Goal: Navigation & Orientation: Understand site structure

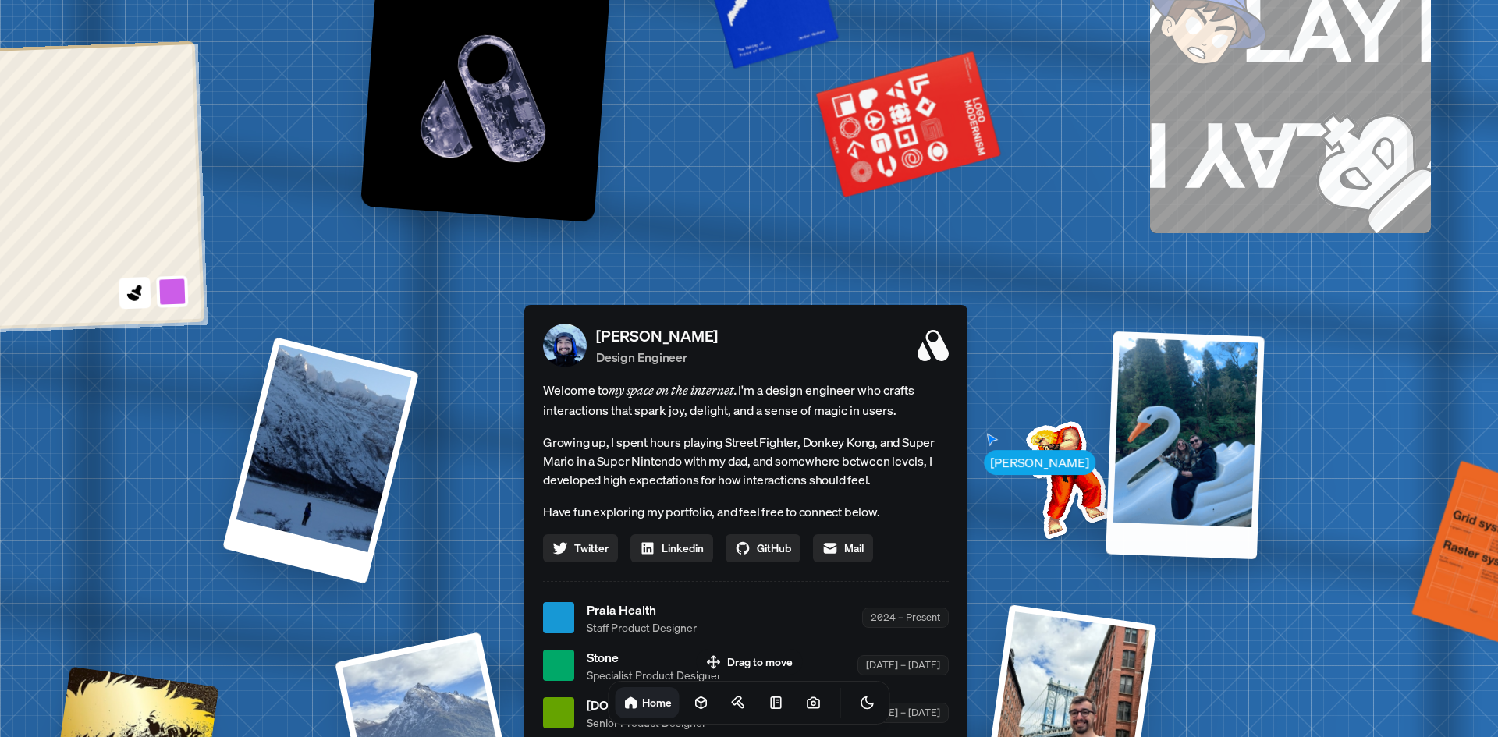
click at [1199, 453] on div at bounding box center [1185, 445] width 159 height 228
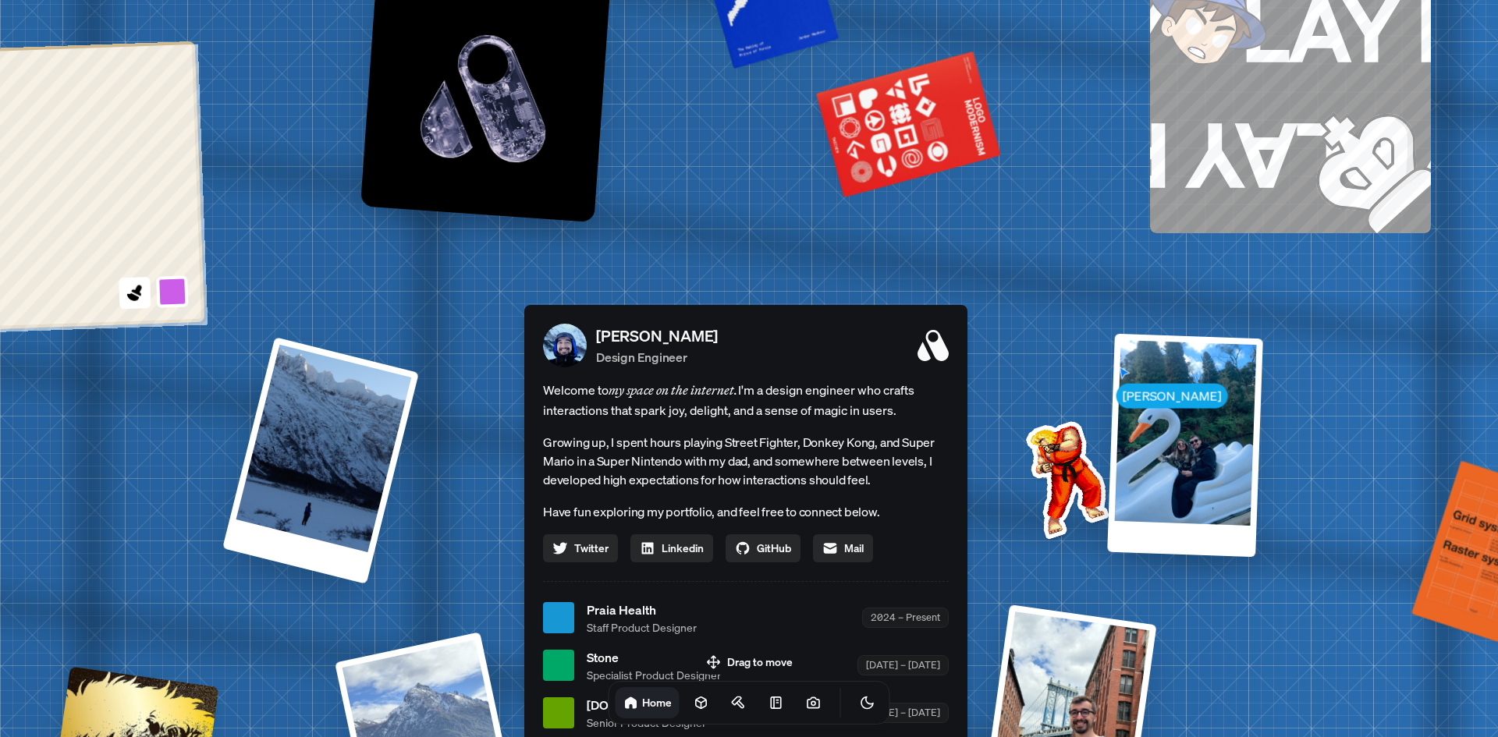
click at [1057, 455] on img at bounding box center [1064, 477] width 158 height 158
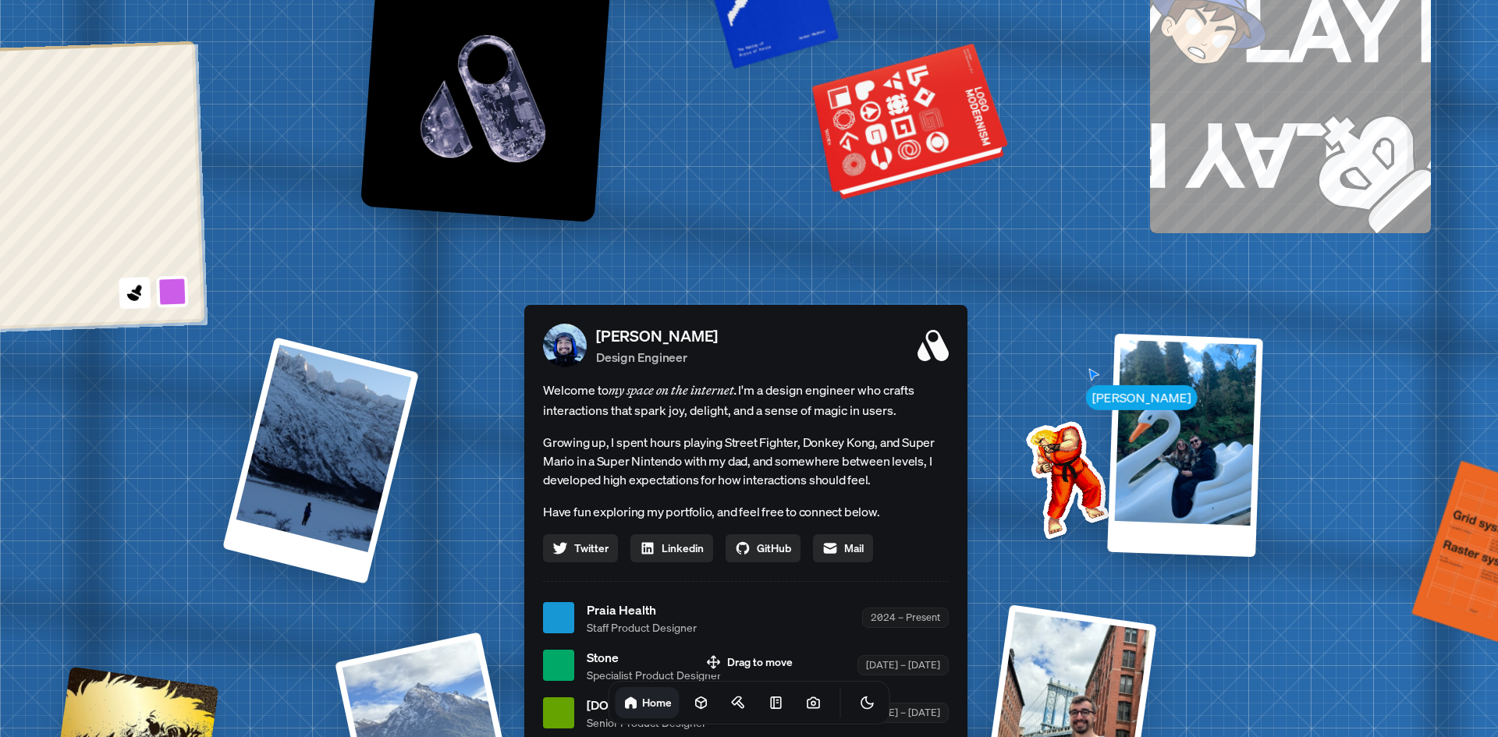
click at [959, 131] on div at bounding box center [912, 123] width 190 height 144
click at [929, 138] on div at bounding box center [912, 123] width 190 height 144
click at [902, 121] on div at bounding box center [912, 123] width 190 height 144
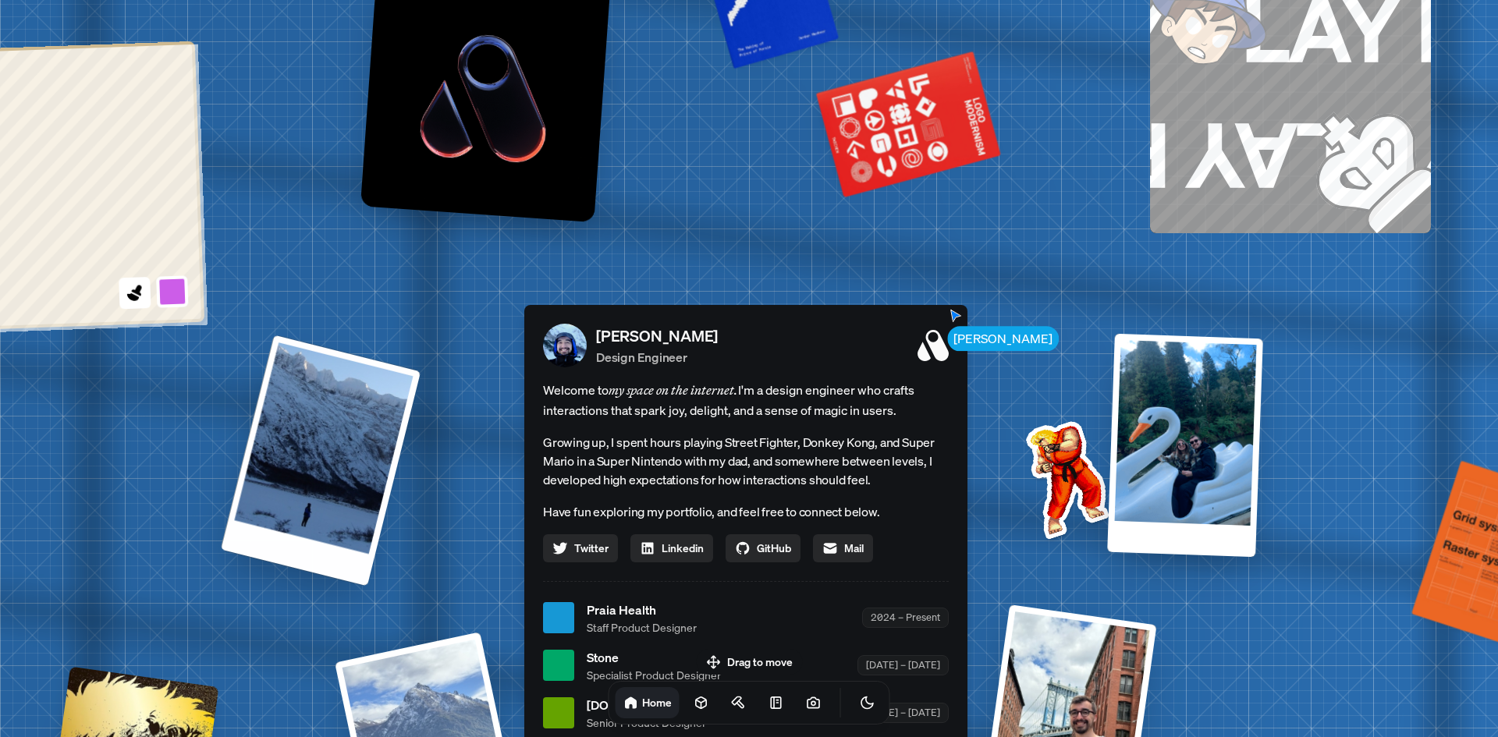
drag, startPoint x: 316, startPoint y: 505, endPoint x: 393, endPoint y: 423, distance: 112.6
click at [325, 497] on div at bounding box center [321, 460] width 201 height 251
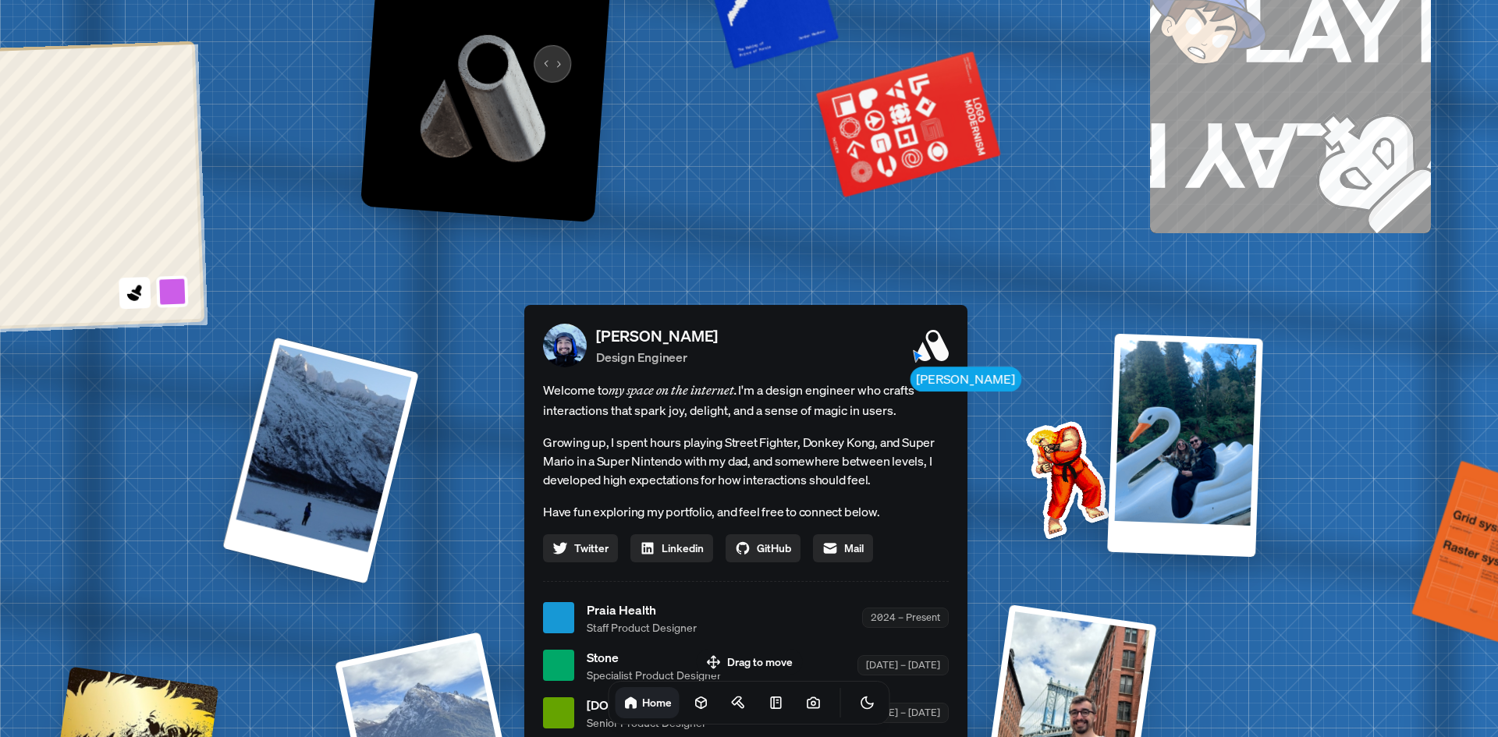
click at [542, 51] on img at bounding box center [485, 97] width 250 height 250
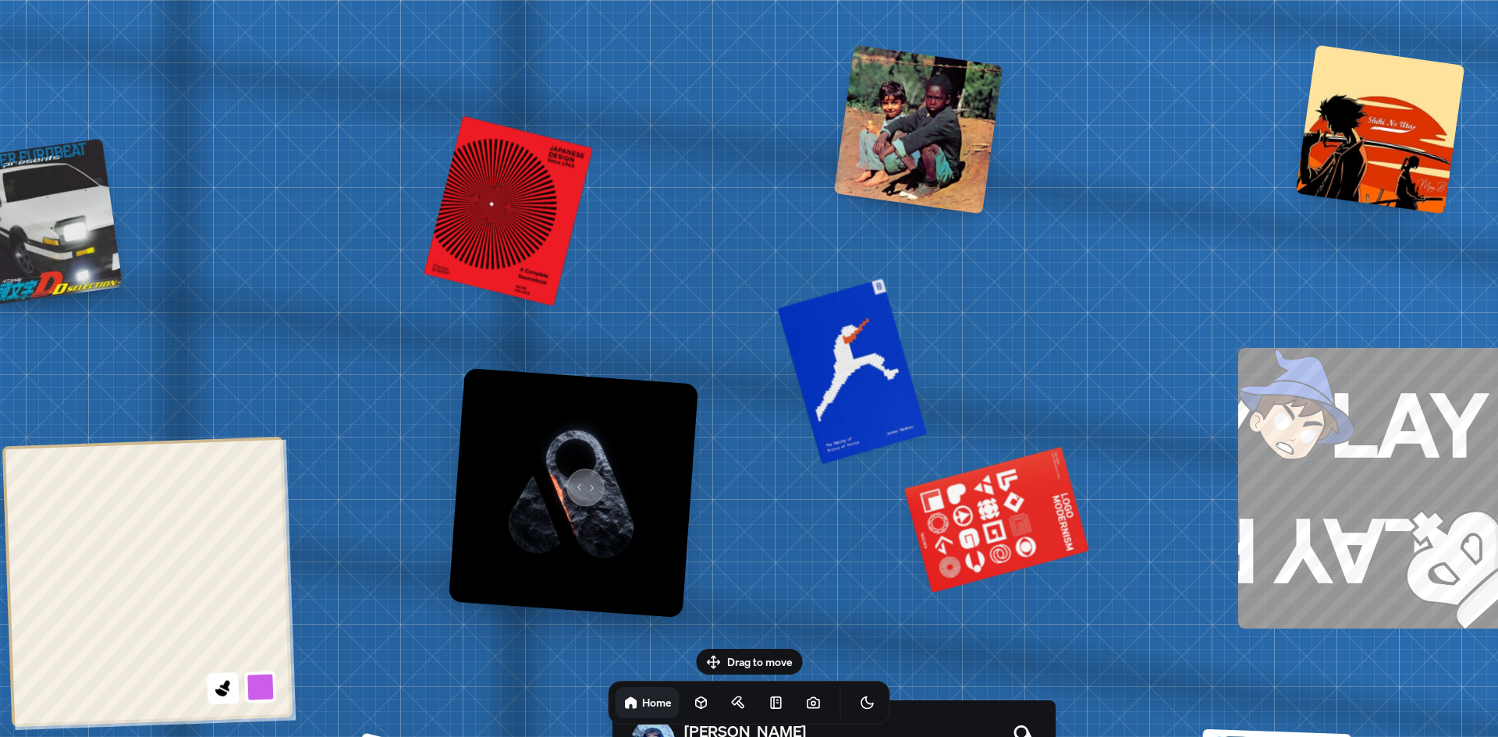
drag, startPoint x: 489, startPoint y: 80, endPoint x: 579, endPoint y: 481, distance: 410.2
click at [579, 481] on img at bounding box center [574, 492] width 250 height 250
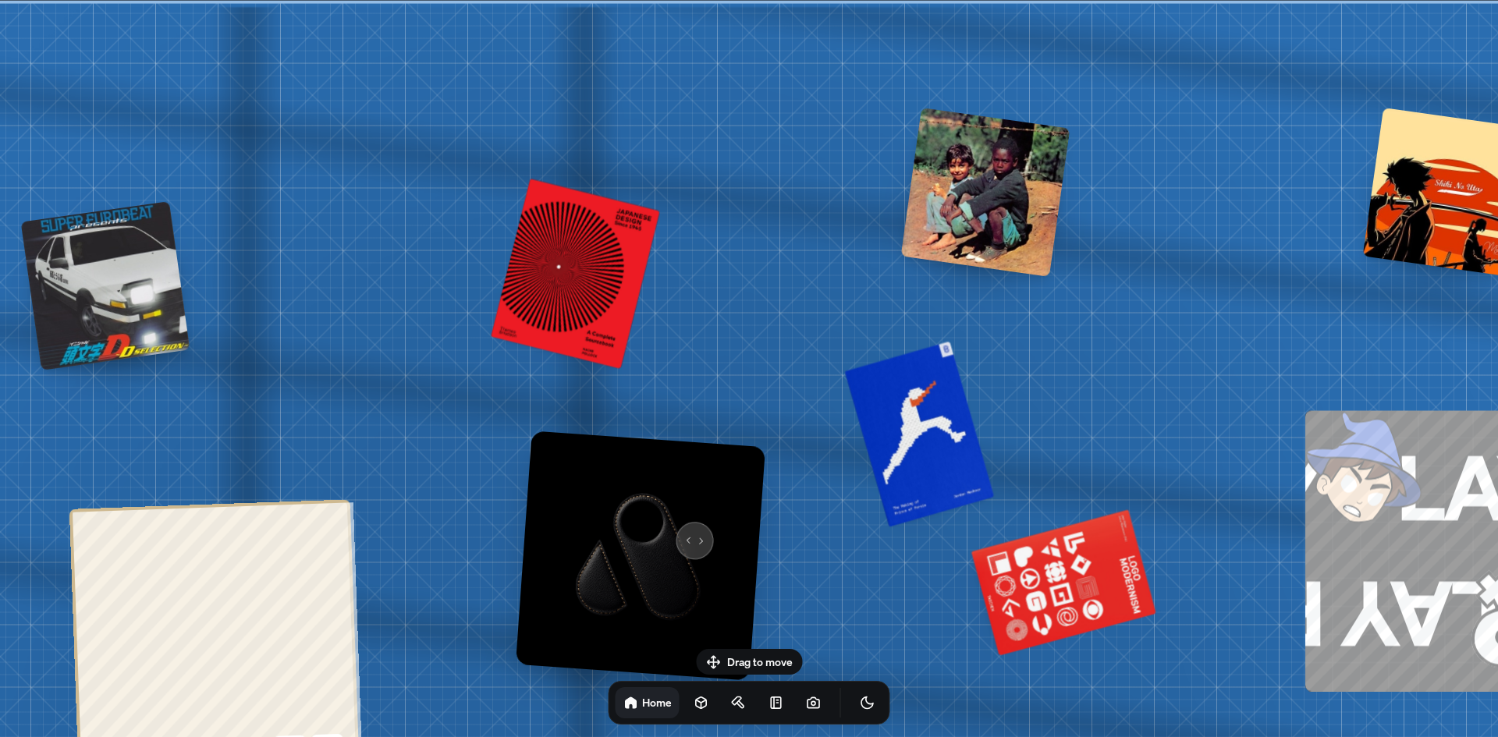
drag, startPoint x: 620, startPoint y: 95, endPoint x: 687, endPoint y: 413, distance: 324.4
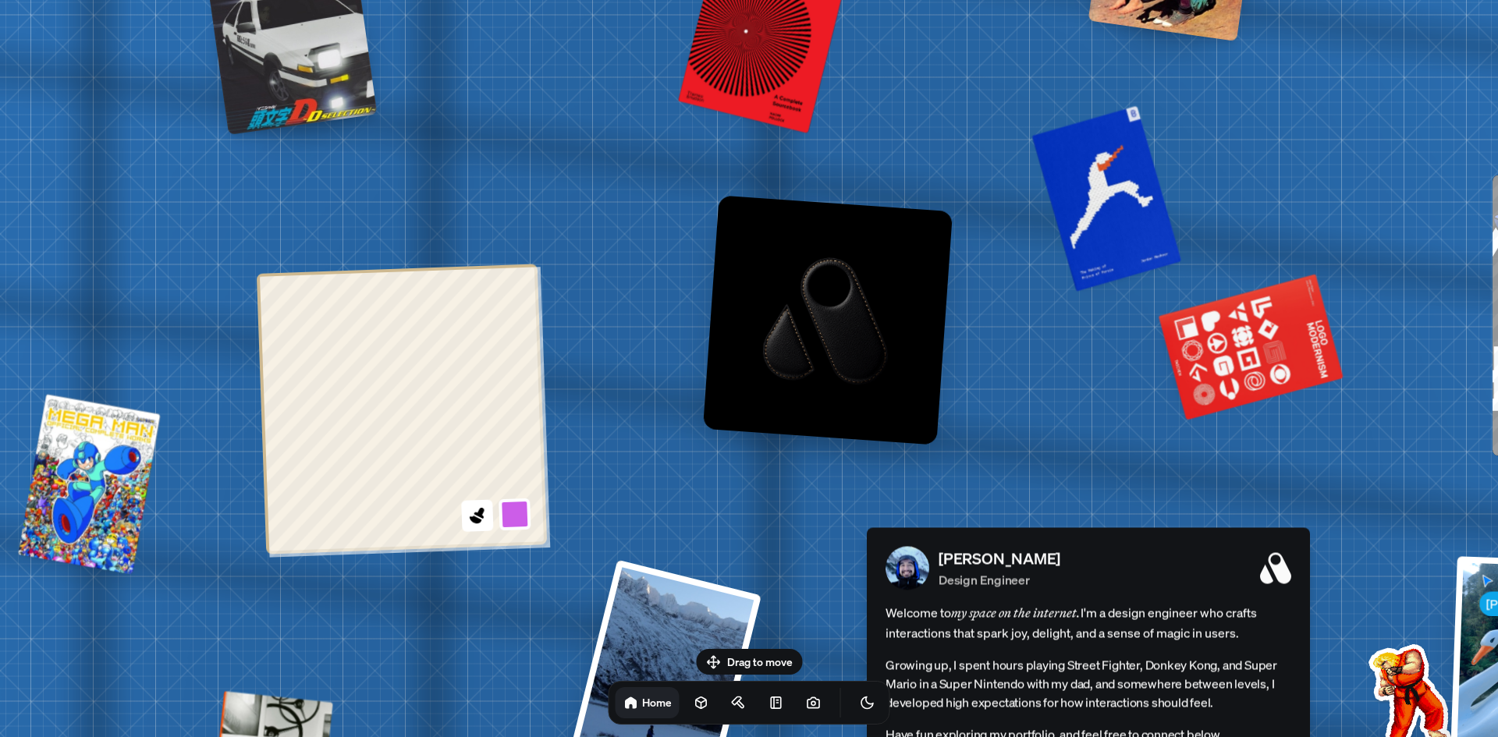
drag, startPoint x: 410, startPoint y: 435, endPoint x: 616, endPoint y: 184, distance: 324.8
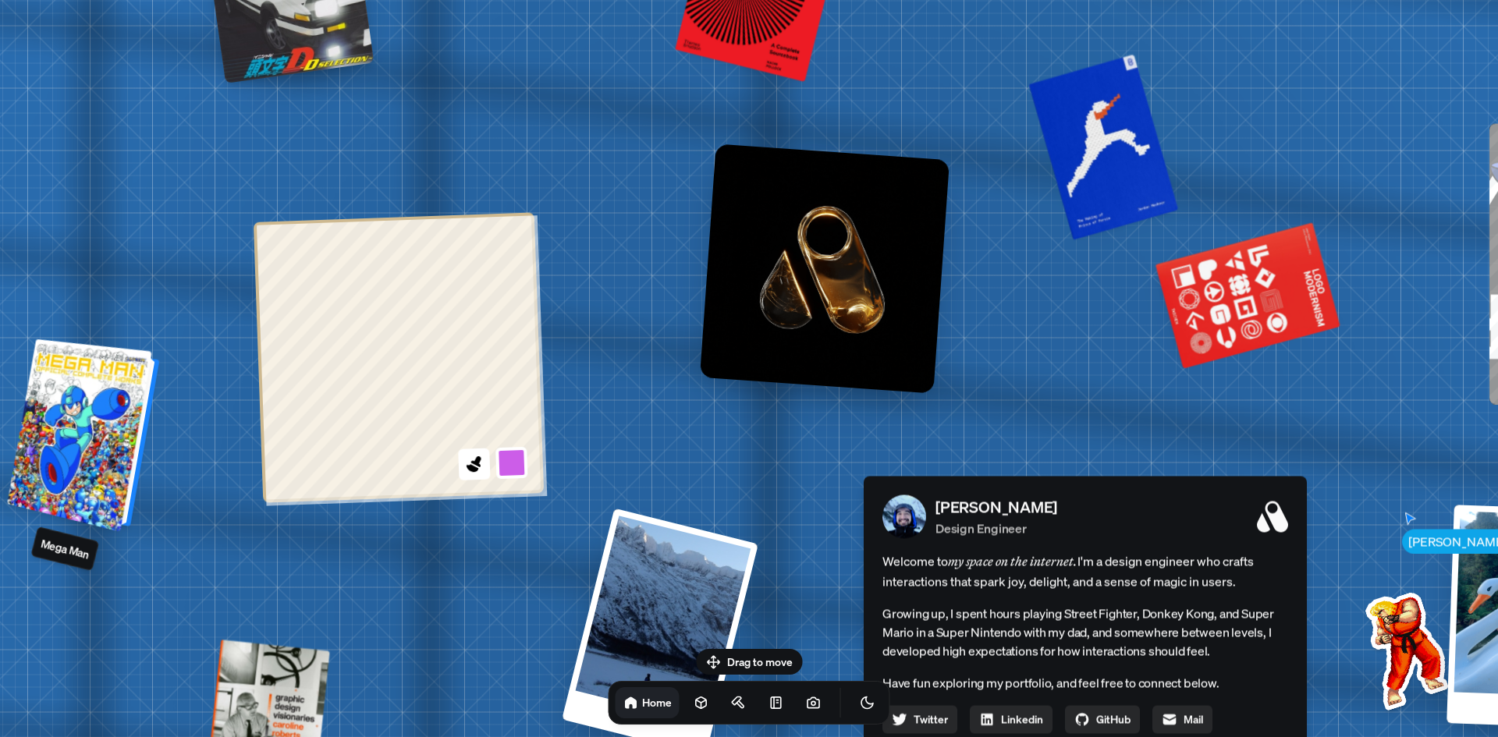
drag, startPoint x: 153, startPoint y: 469, endPoint x: 133, endPoint y: 431, distance: 42.2
click at [133, 431] on div at bounding box center [86, 436] width 140 height 186
click at [125, 435] on div at bounding box center [86, 436] width 140 height 186
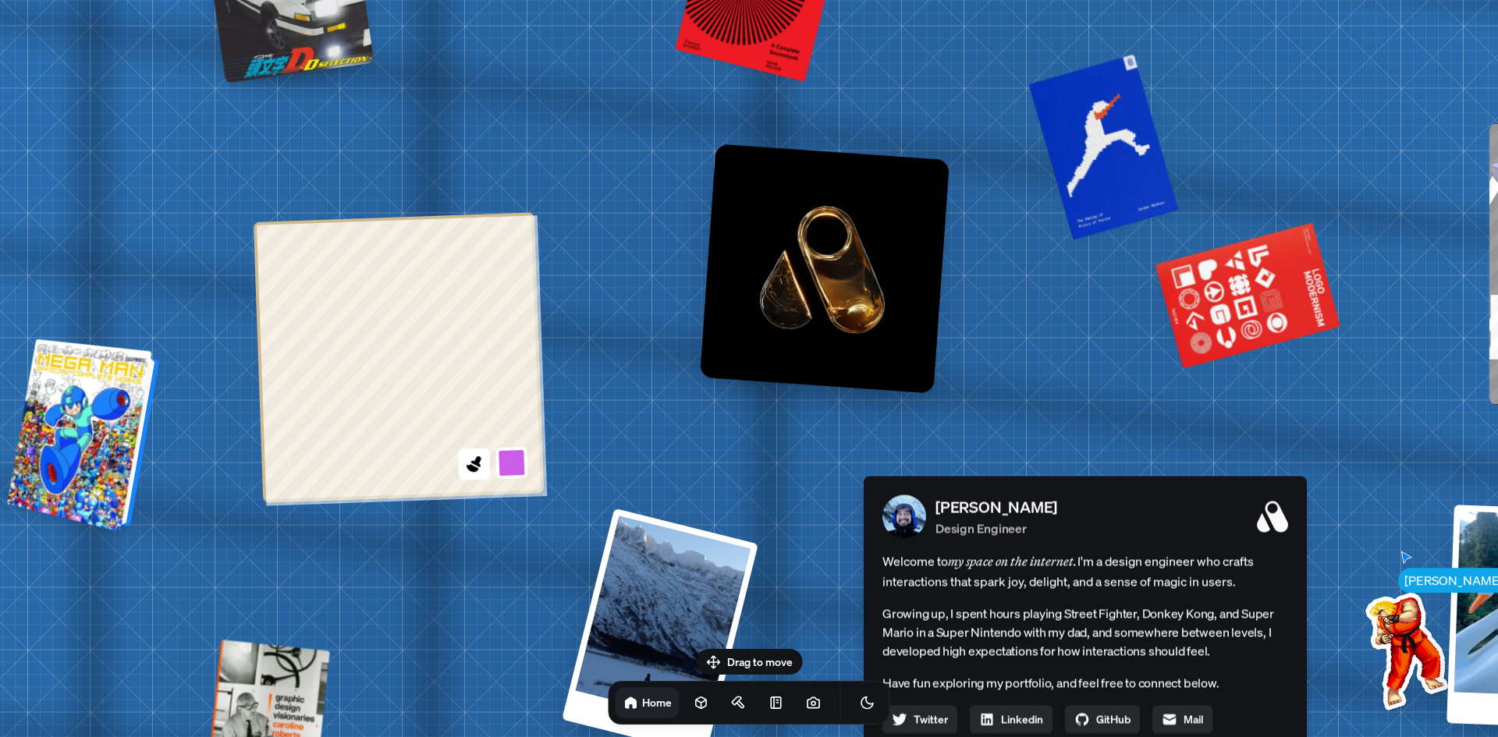
click at [88, 498] on div at bounding box center [86, 436] width 140 height 186
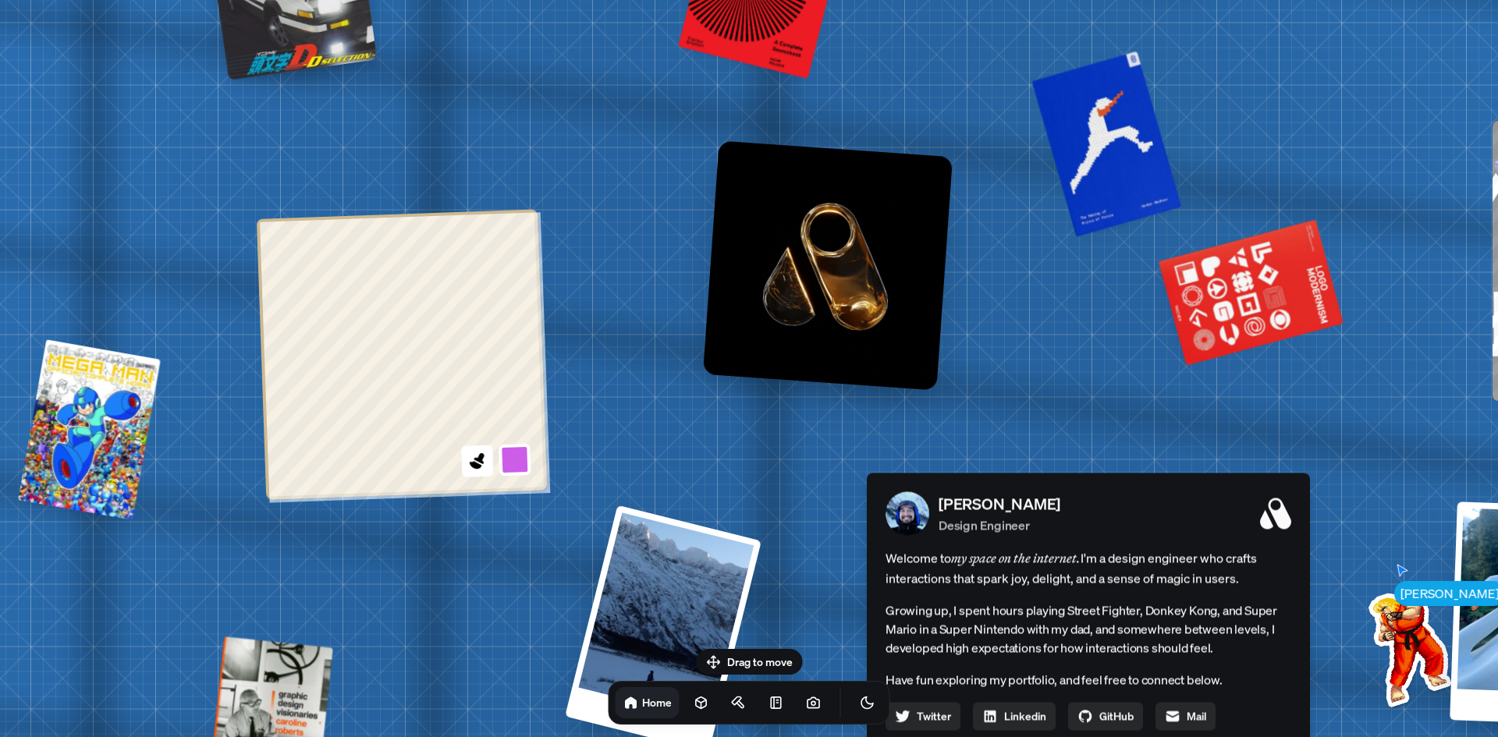
drag, startPoint x: 93, startPoint y: 453, endPoint x: 290, endPoint y: 336, distance: 229.1
click at [158, 418] on div at bounding box center [89, 430] width 137 height 174
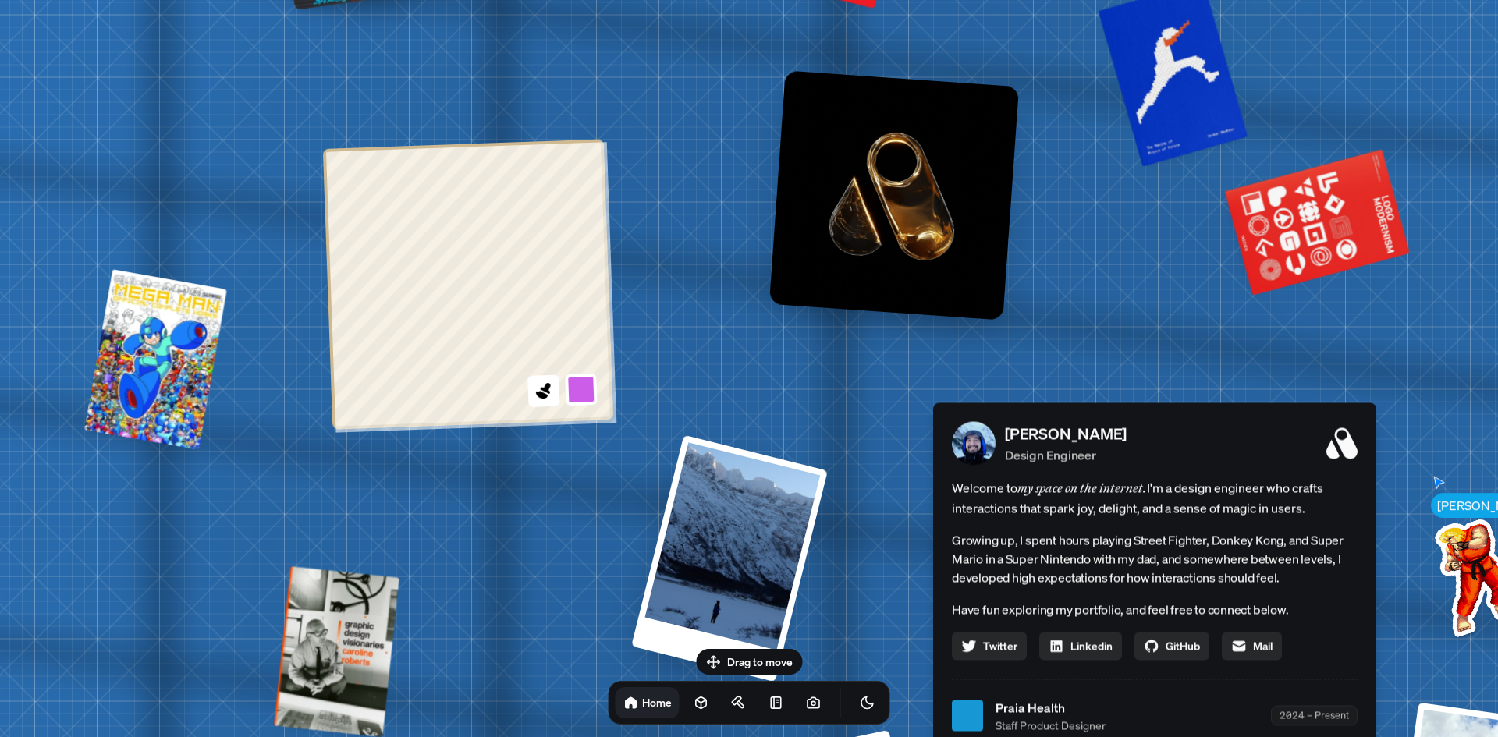
drag, startPoint x: 243, startPoint y: 424, endPoint x: 240, endPoint y: 135, distance: 289.5
click at [250, 130] on div "[PERSON_NAME] [PERSON_NAME] Design Engineer Welcome to my space on the internet…" at bounding box center [1158, 716] width 2334 height 2044
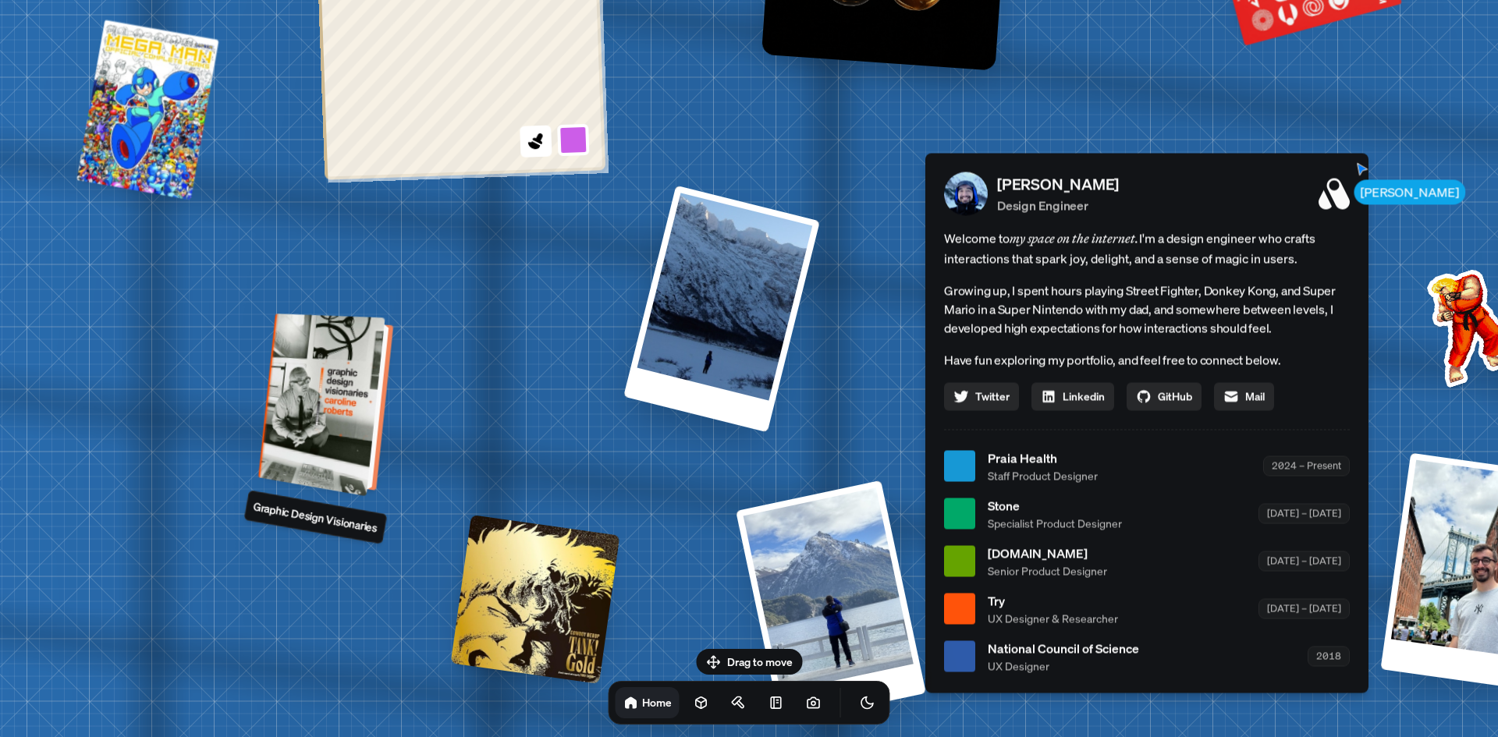
click at [291, 475] on div at bounding box center [328, 405] width 122 height 176
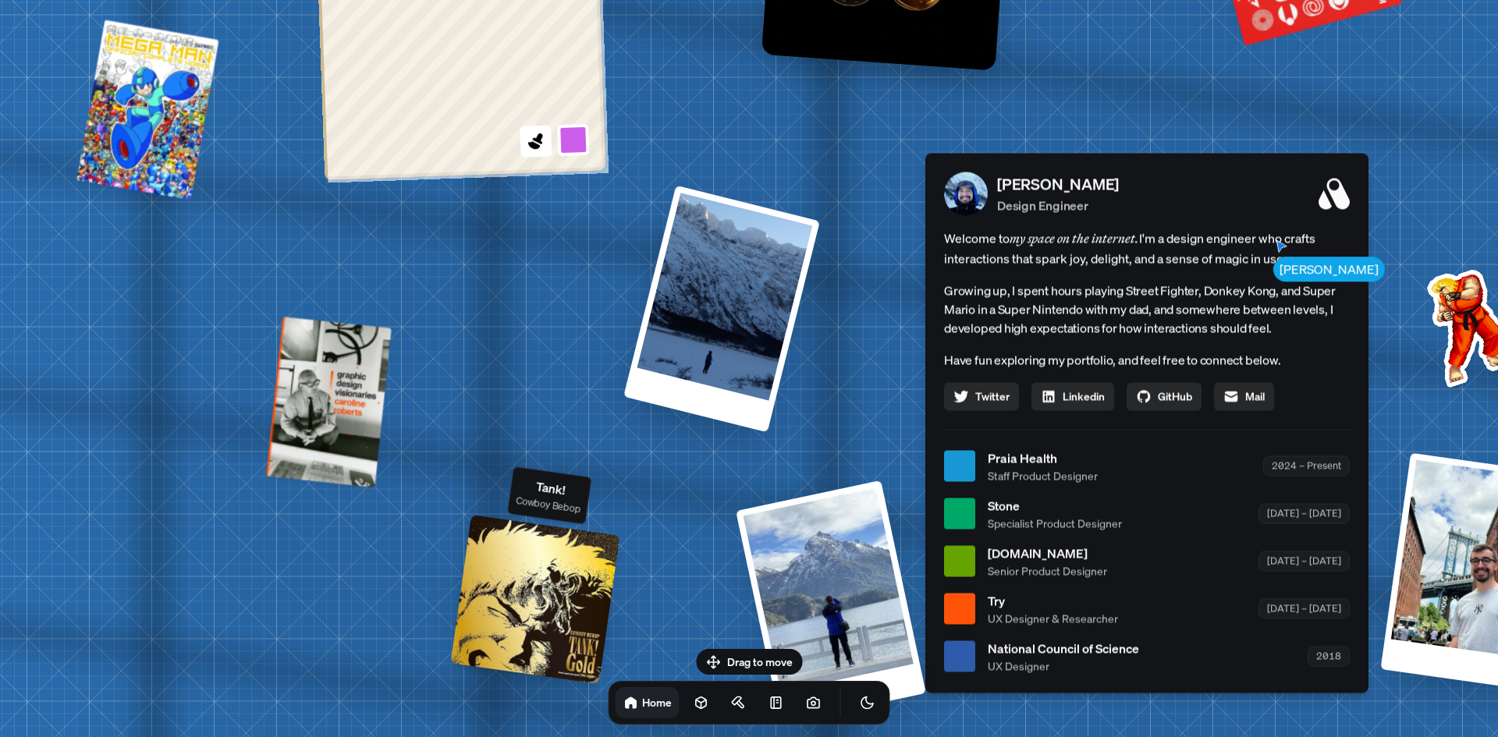
click at [519, 616] on div at bounding box center [535, 599] width 169 height 169
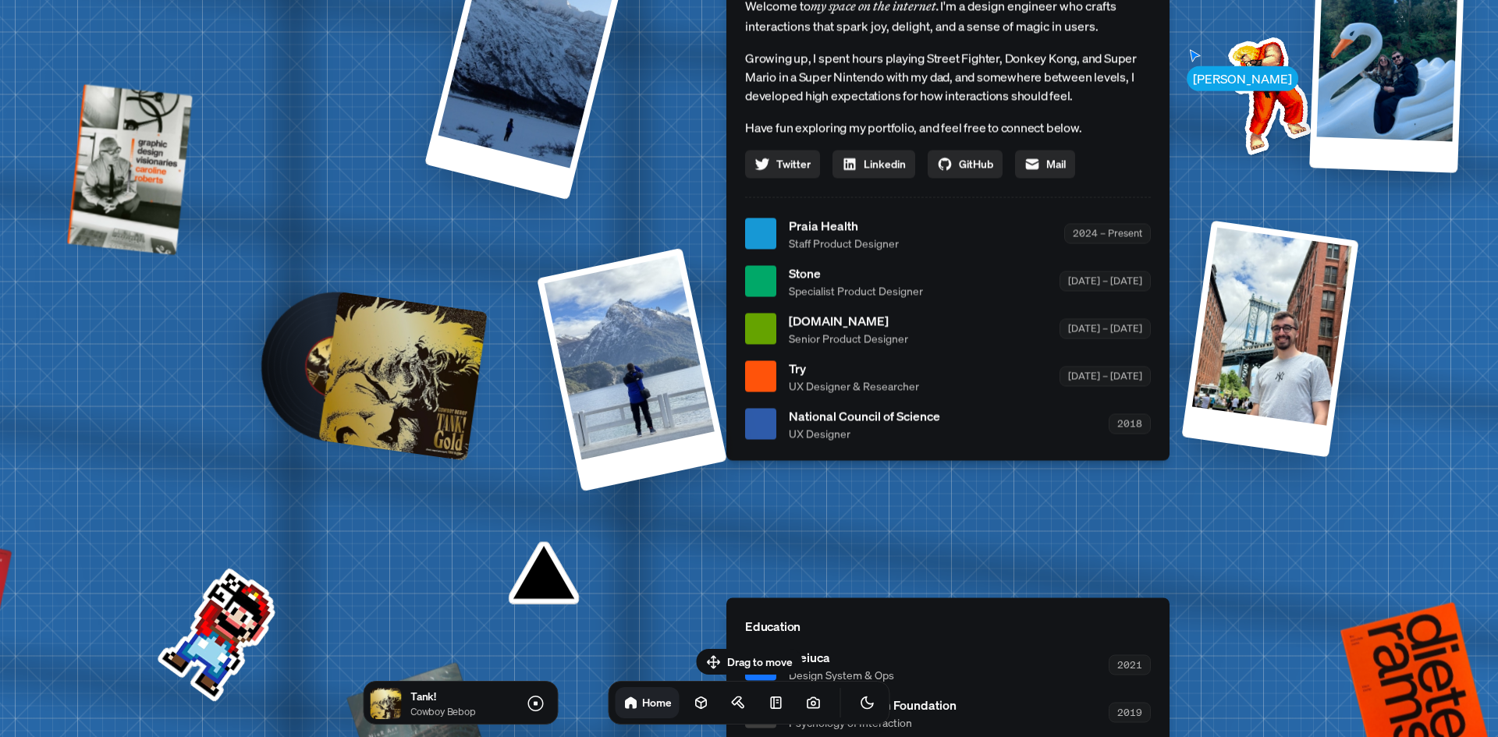
drag, startPoint x: 711, startPoint y: 581, endPoint x: 512, endPoint y: 349, distance: 306.0
click at [512, 349] on div "[PERSON_NAME] [PERSON_NAME] Design Engineer Welcome to my space on the internet…" at bounding box center [951, 234] width 2334 height 2044
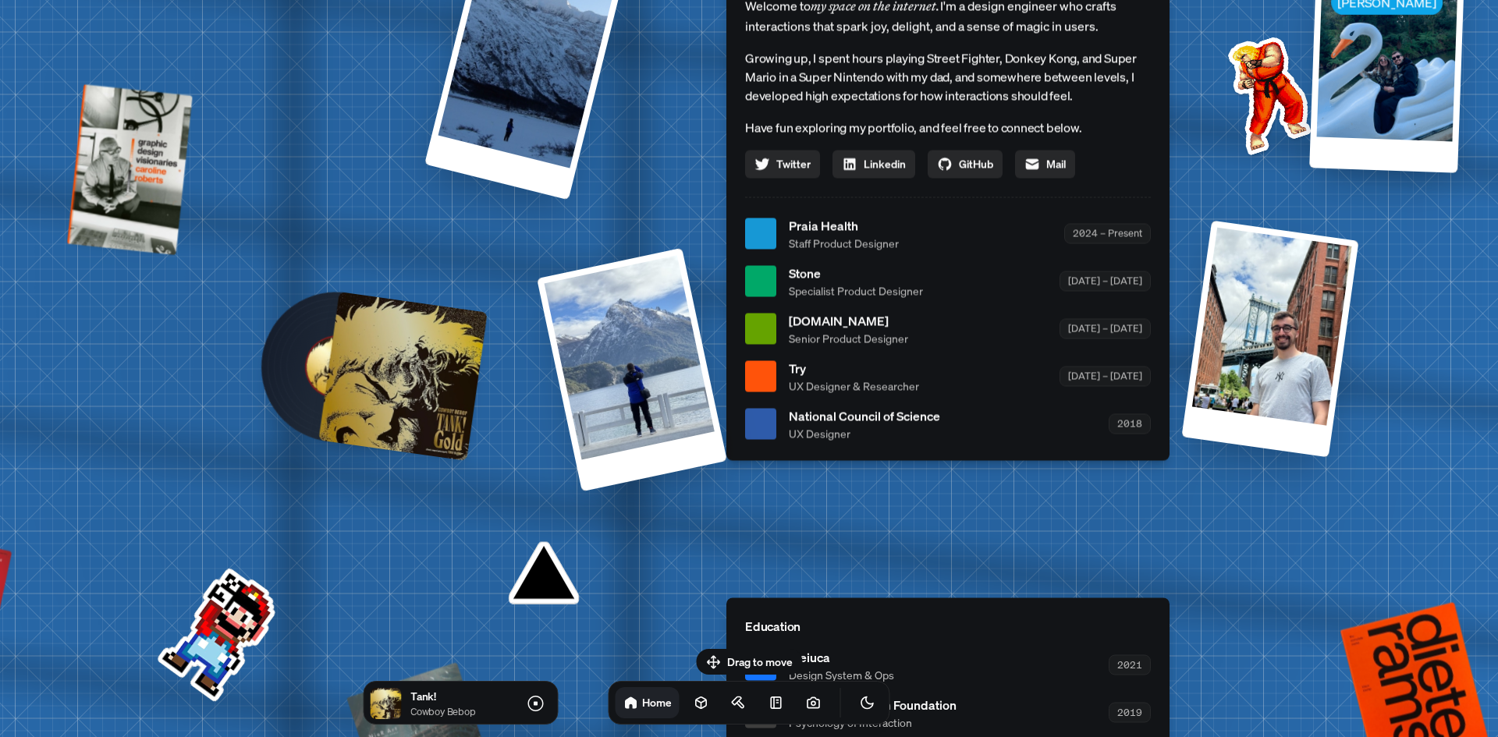
click at [331, 361] on div at bounding box center [402, 376] width 169 height 169
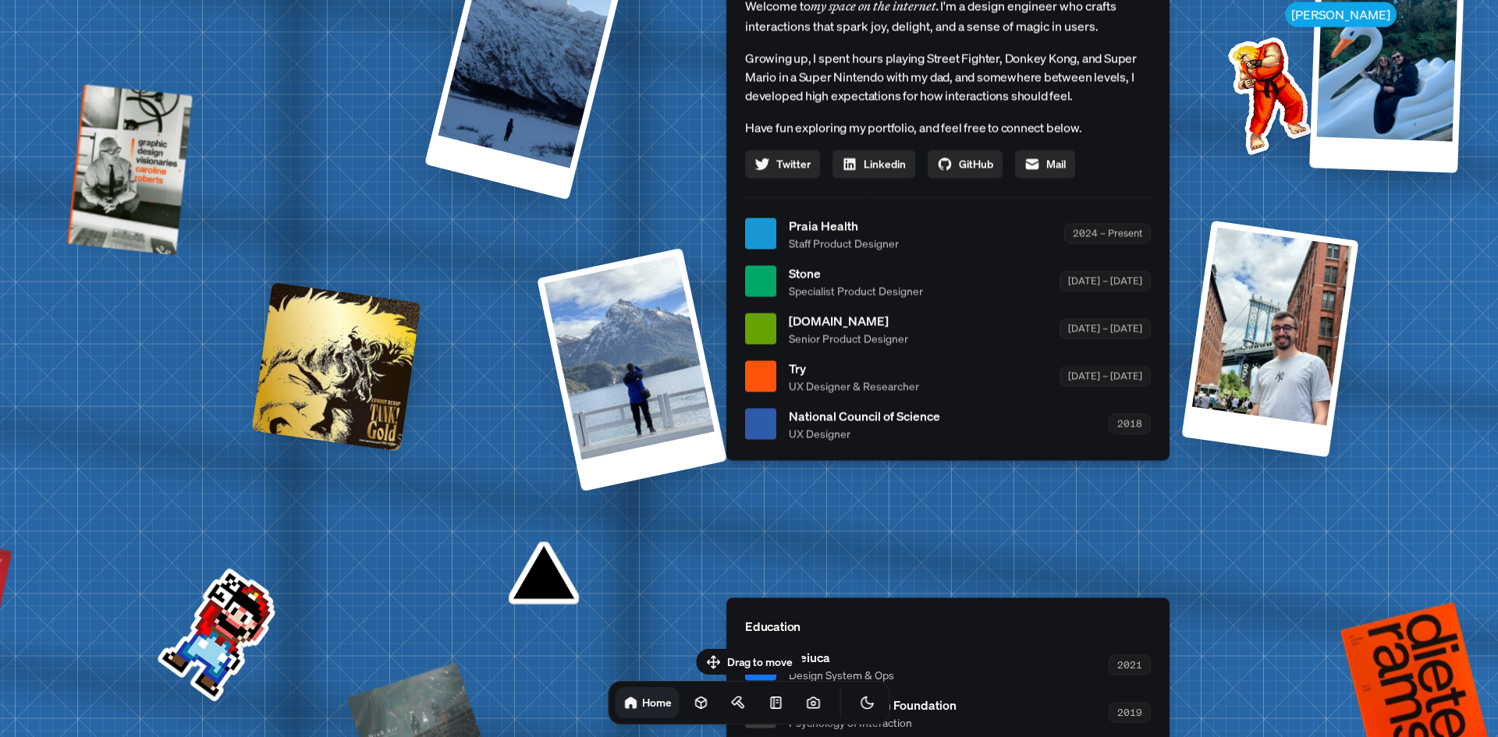
click at [359, 394] on div at bounding box center [336, 366] width 169 height 169
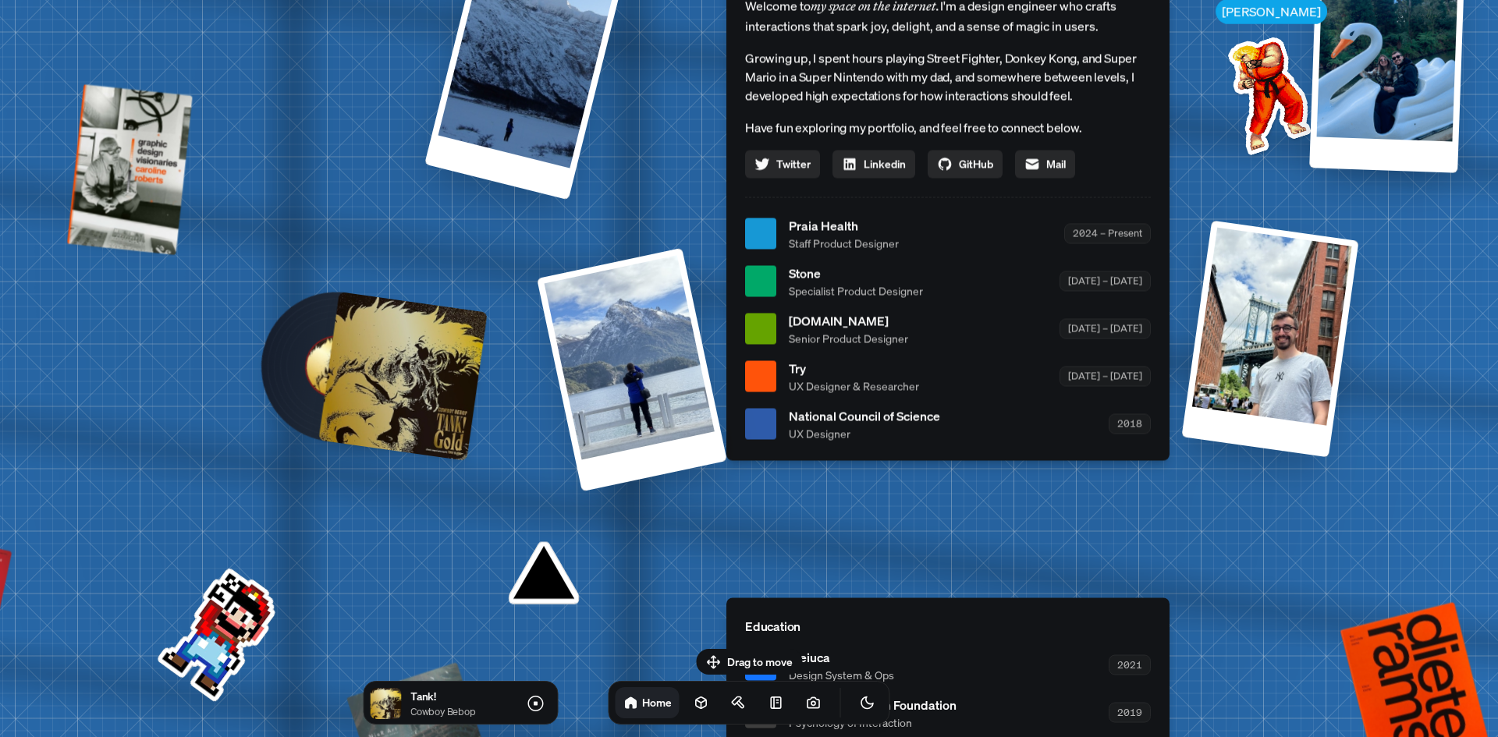
click at [359, 394] on div at bounding box center [402, 376] width 169 height 169
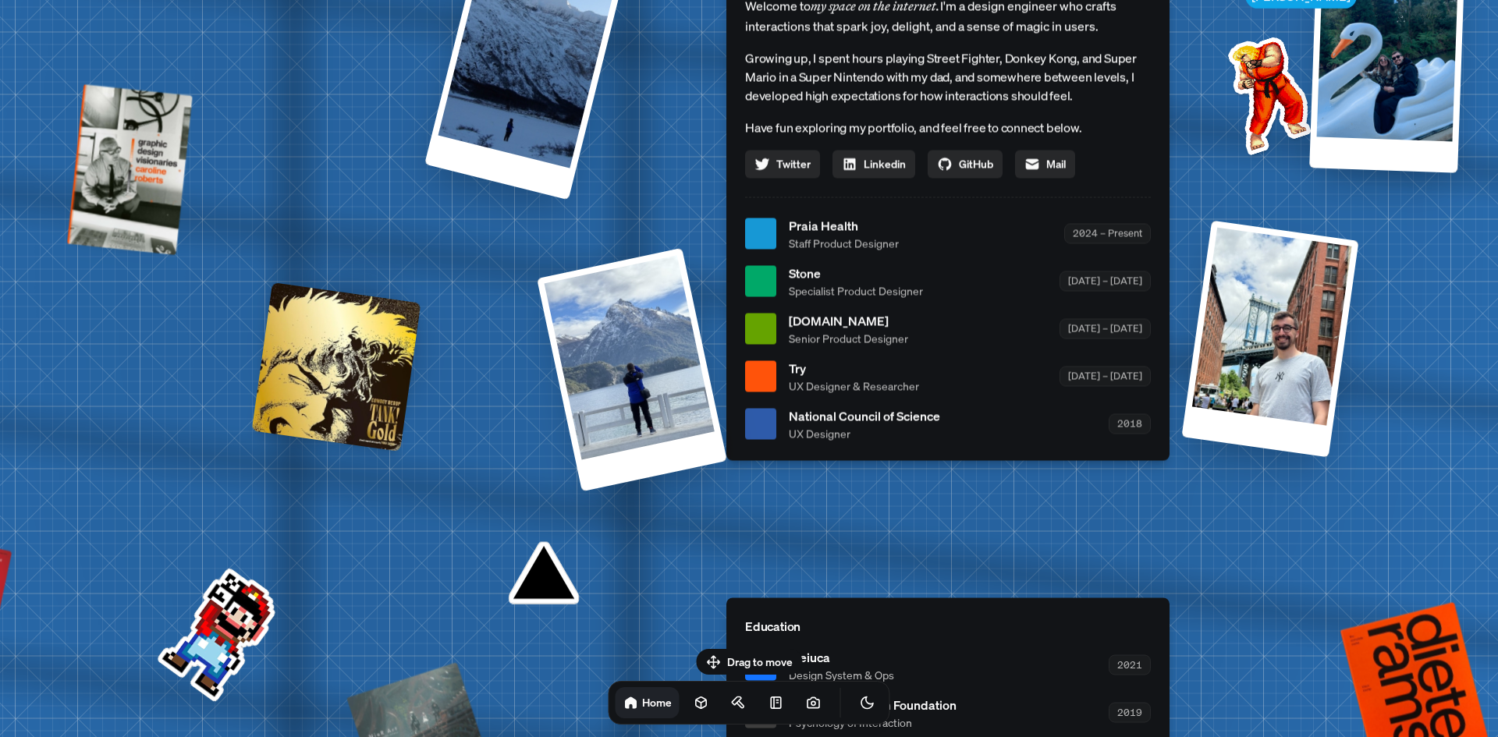
click at [538, 584] on div "[PERSON_NAME] [PERSON_NAME] Design Engineer Welcome to my space on the internet…" at bounding box center [951, 234] width 2334 height 2044
drag, startPoint x: 656, startPoint y: 588, endPoint x: 669, endPoint y: 428, distance: 161.3
click at [669, 428] on div "[PERSON_NAME] [PERSON_NAME] Design Engineer Welcome to my space on the internet…" at bounding box center [951, 234] width 2334 height 2044
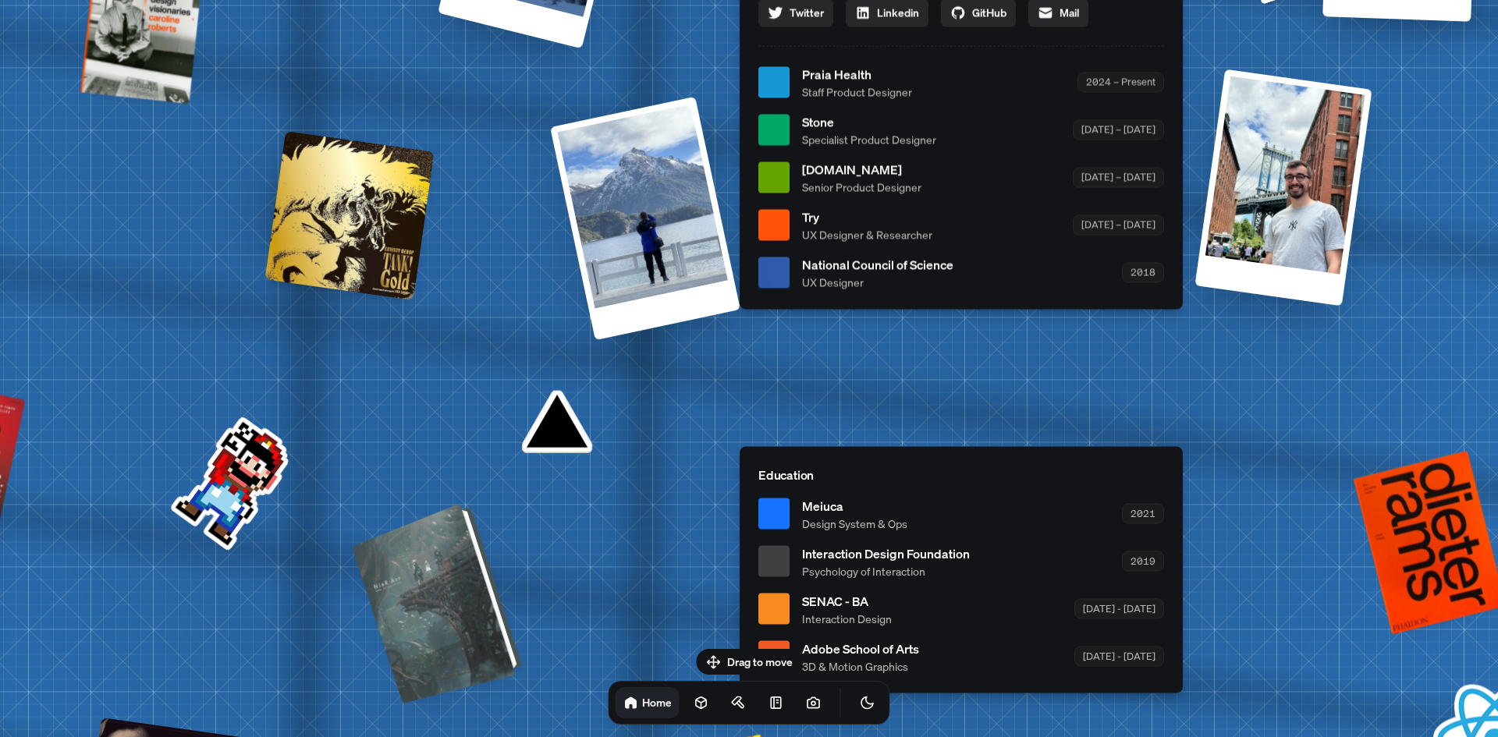
click at [409, 609] on div at bounding box center [439, 601] width 158 height 193
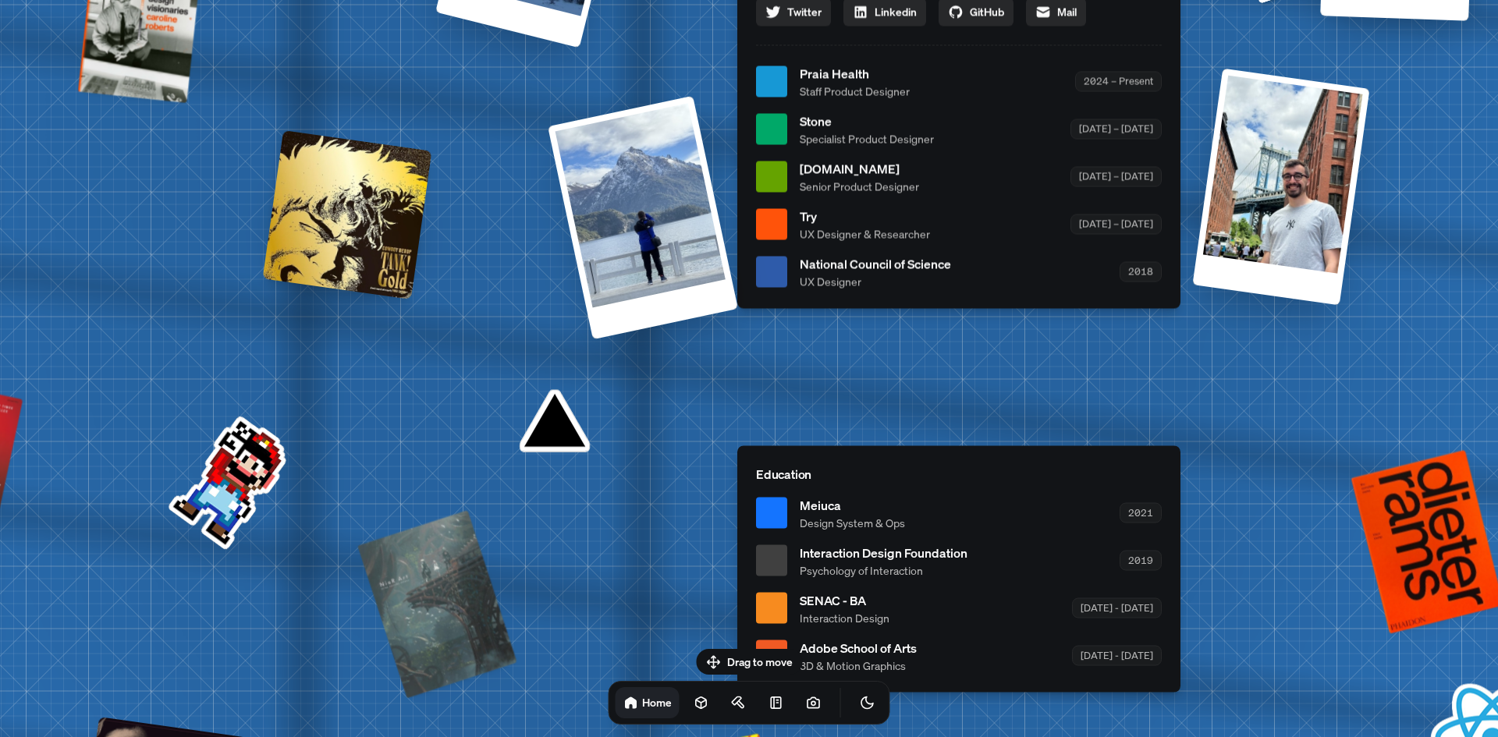
click at [223, 503] on div "[PERSON_NAME] [PERSON_NAME] Design Engineer Welcome to my space on the internet…" at bounding box center [962, 82] width 2334 height 2044
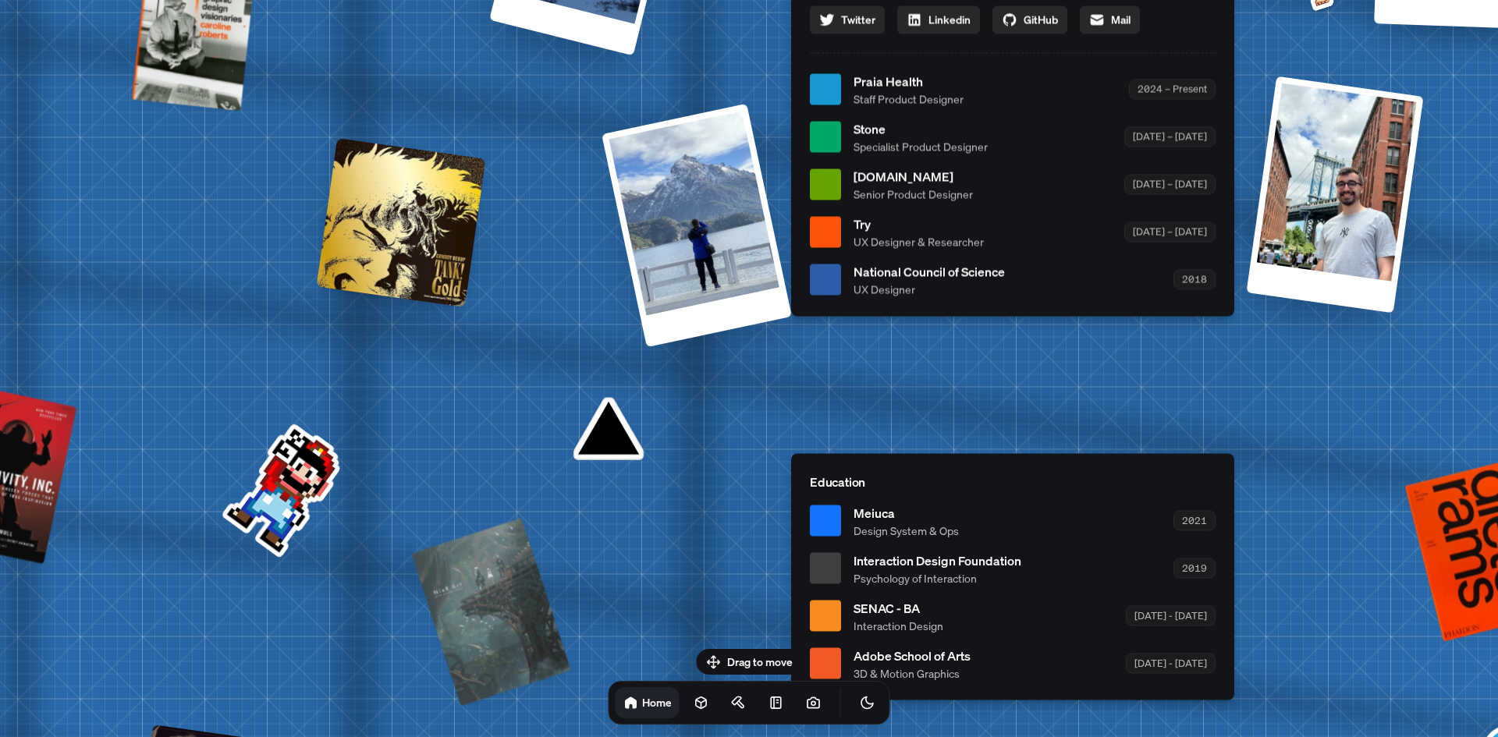
drag, startPoint x: 286, startPoint y: 470, endPoint x: 690, endPoint y: 538, distance: 409.7
click at [690, 538] on div "[PERSON_NAME] [PERSON_NAME] Design Engineer Welcome to my space on the internet…" at bounding box center [1016, 90] width 2334 height 2044
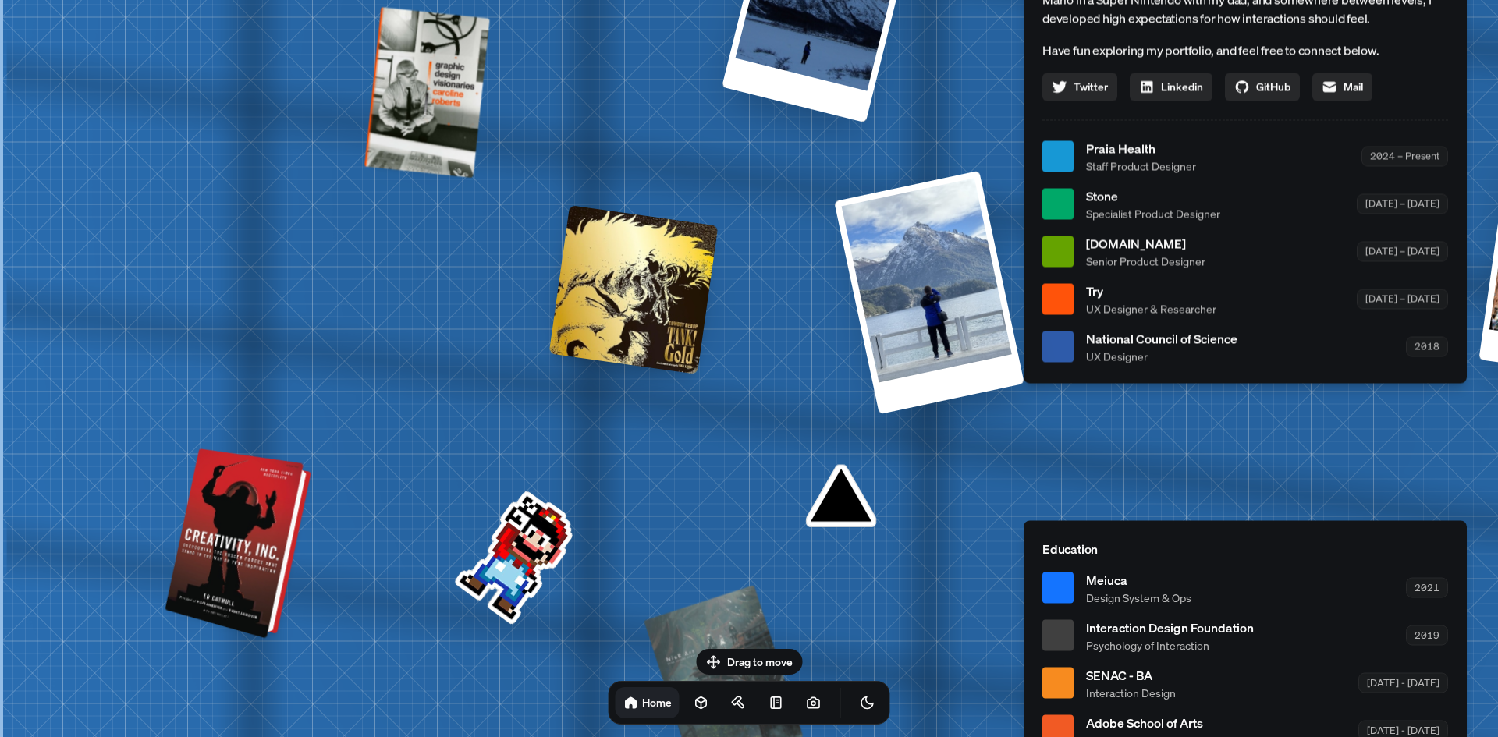
drag, startPoint x: 221, startPoint y: 560, endPoint x: 232, endPoint y: 555, distance: 12.2
click at [222, 559] on div at bounding box center [240, 544] width 134 height 183
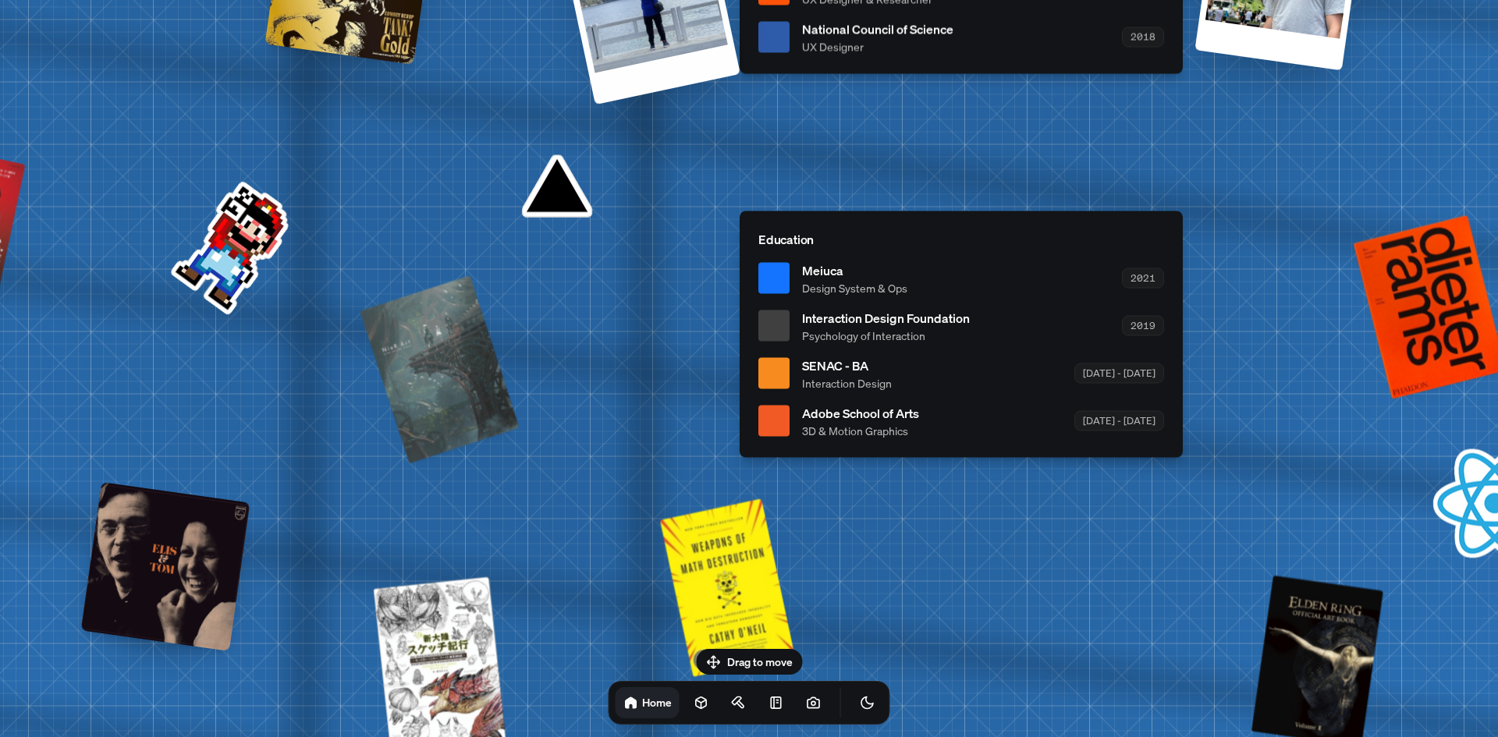
drag, startPoint x: 702, startPoint y: 494, endPoint x: 279, endPoint y: 57, distance: 608.0
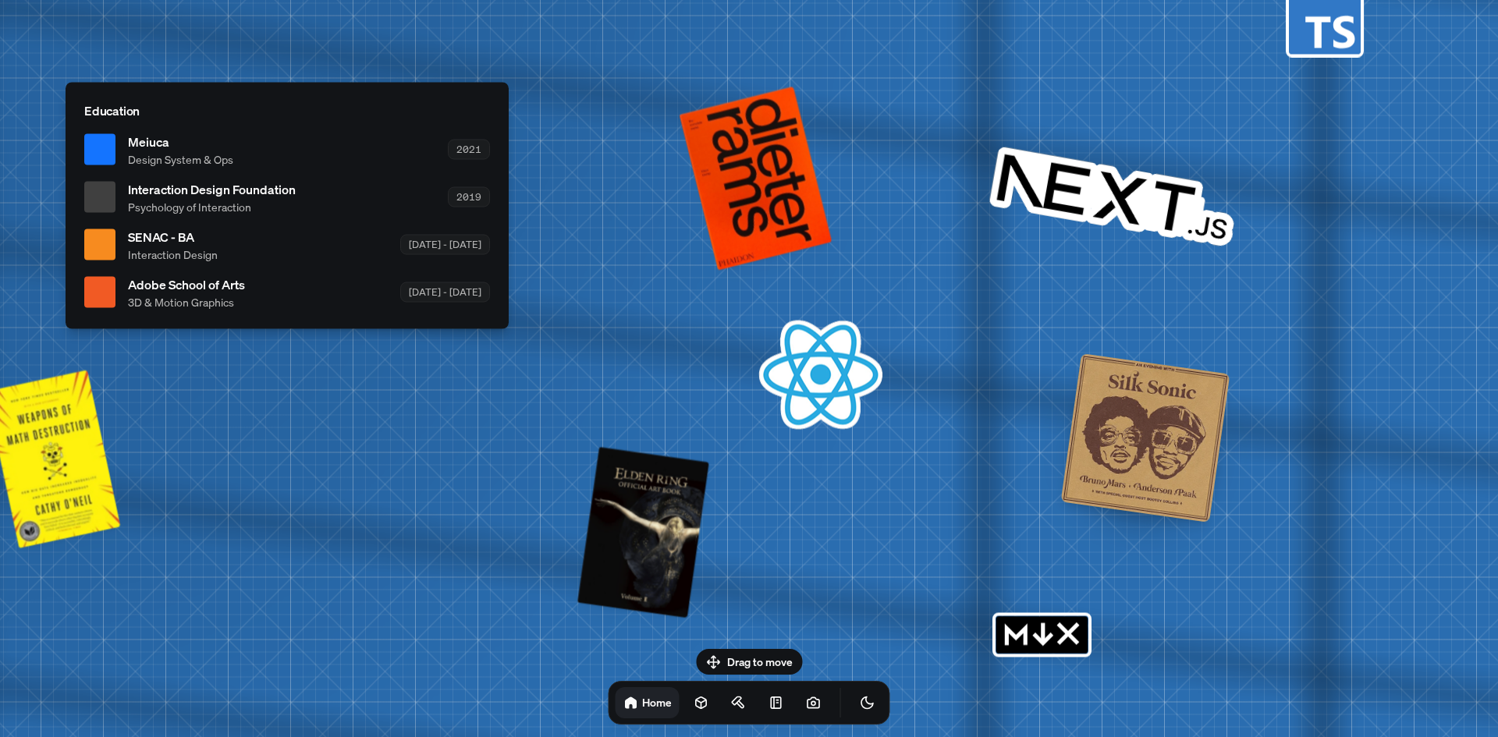
drag, startPoint x: 751, startPoint y: 526, endPoint x: 208, endPoint y: 516, distance: 543.1
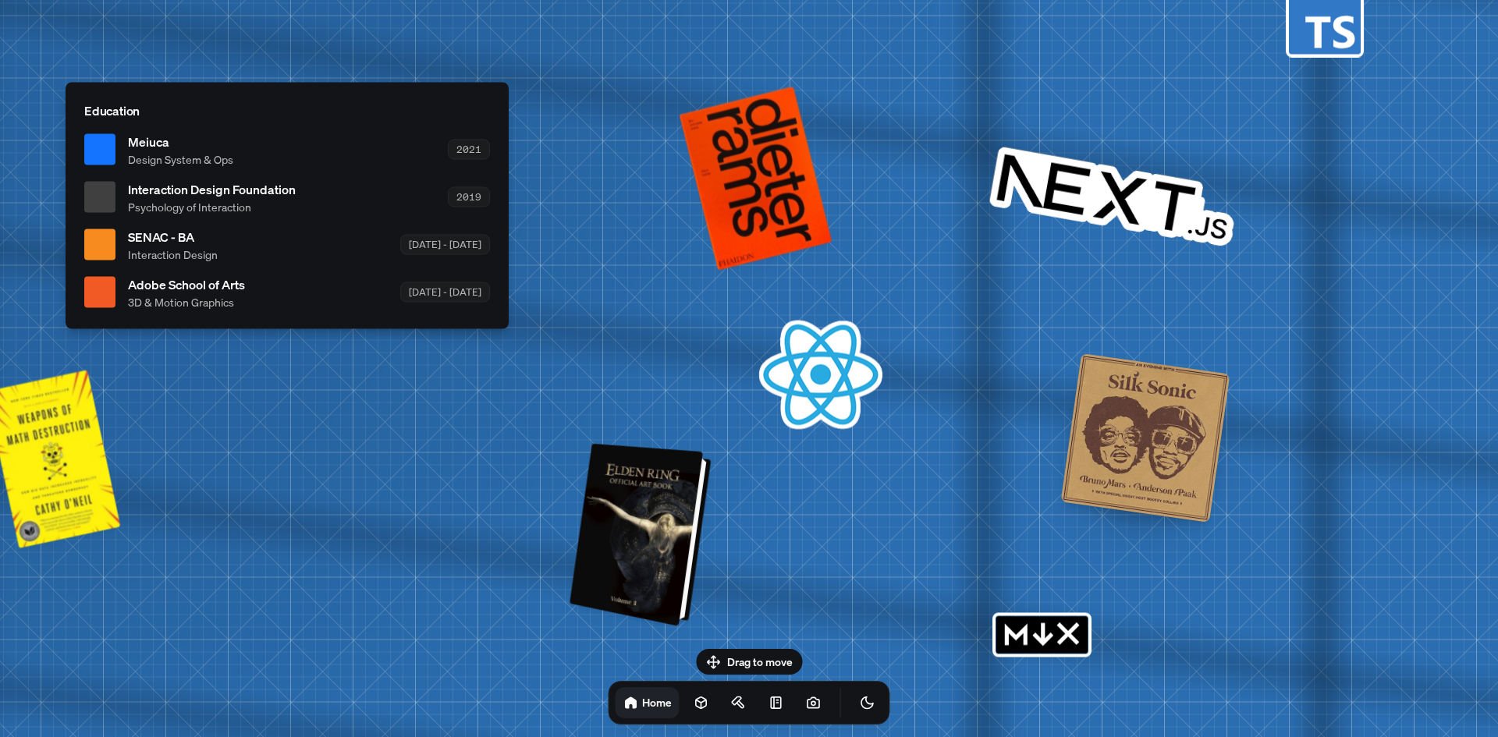
click at [598, 570] on div at bounding box center [643, 535] width 130 height 176
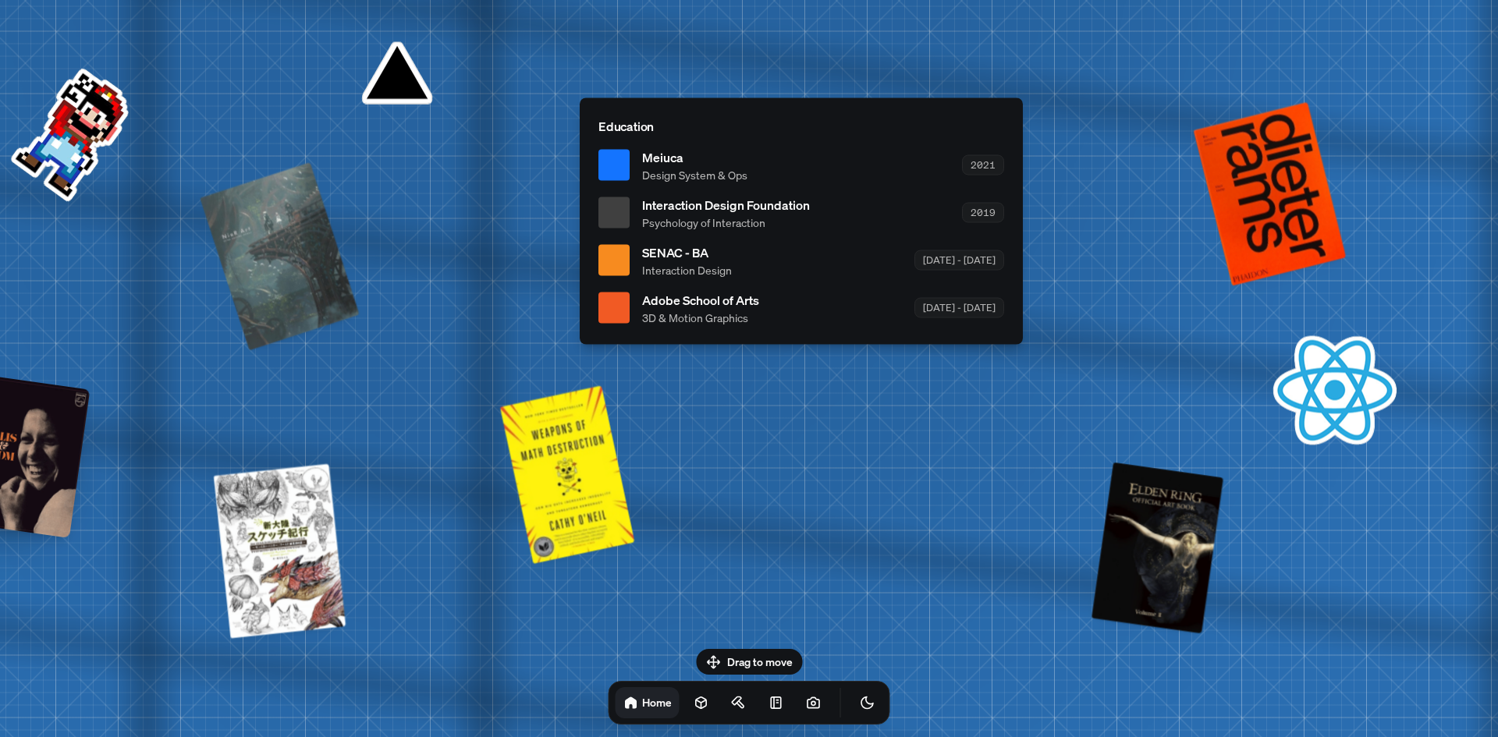
drag, startPoint x: 393, startPoint y: 519, endPoint x: 890, endPoint y: 534, distance: 497.2
click at [58, 425] on div at bounding box center [5, 453] width 169 height 169
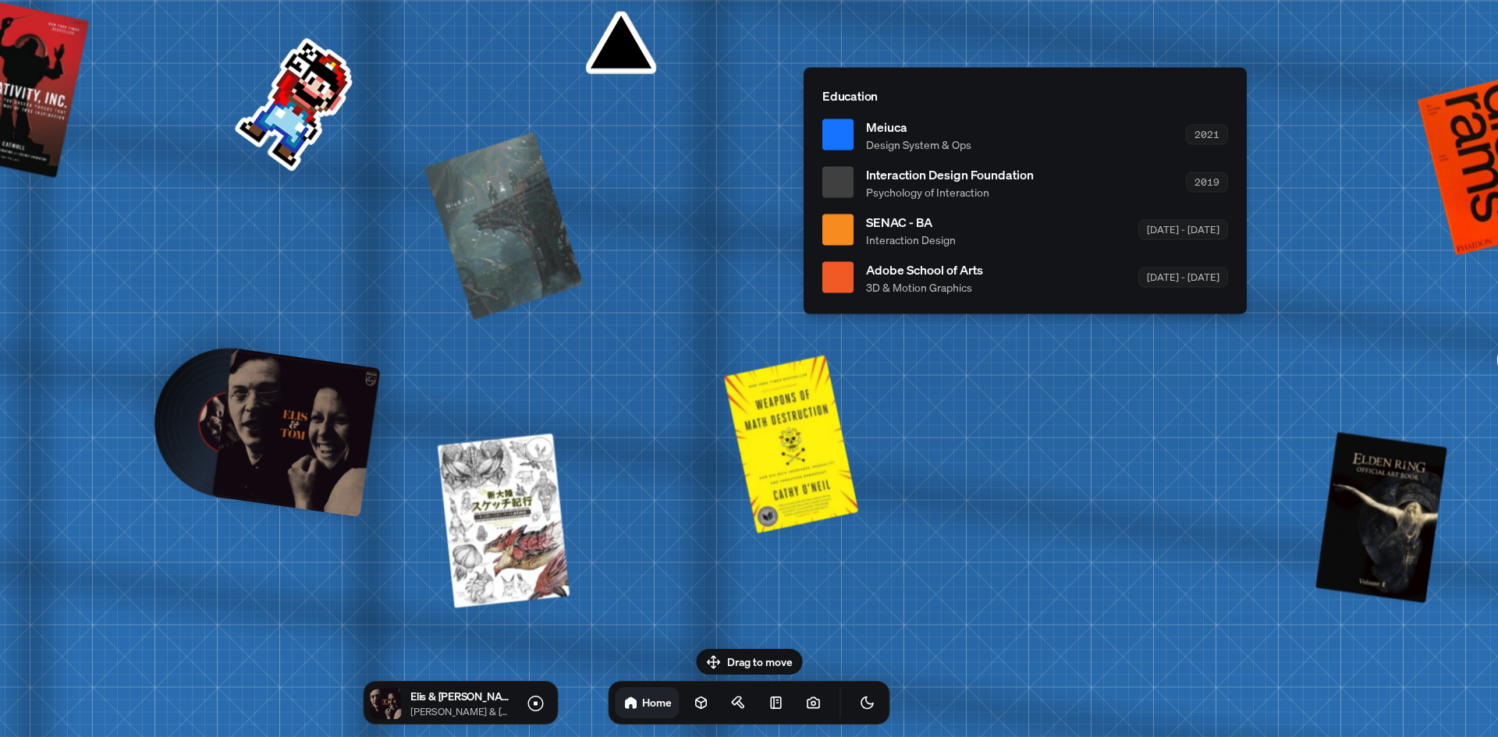
drag, startPoint x: 251, startPoint y: 458, endPoint x: 388, endPoint y: 435, distance: 138.4
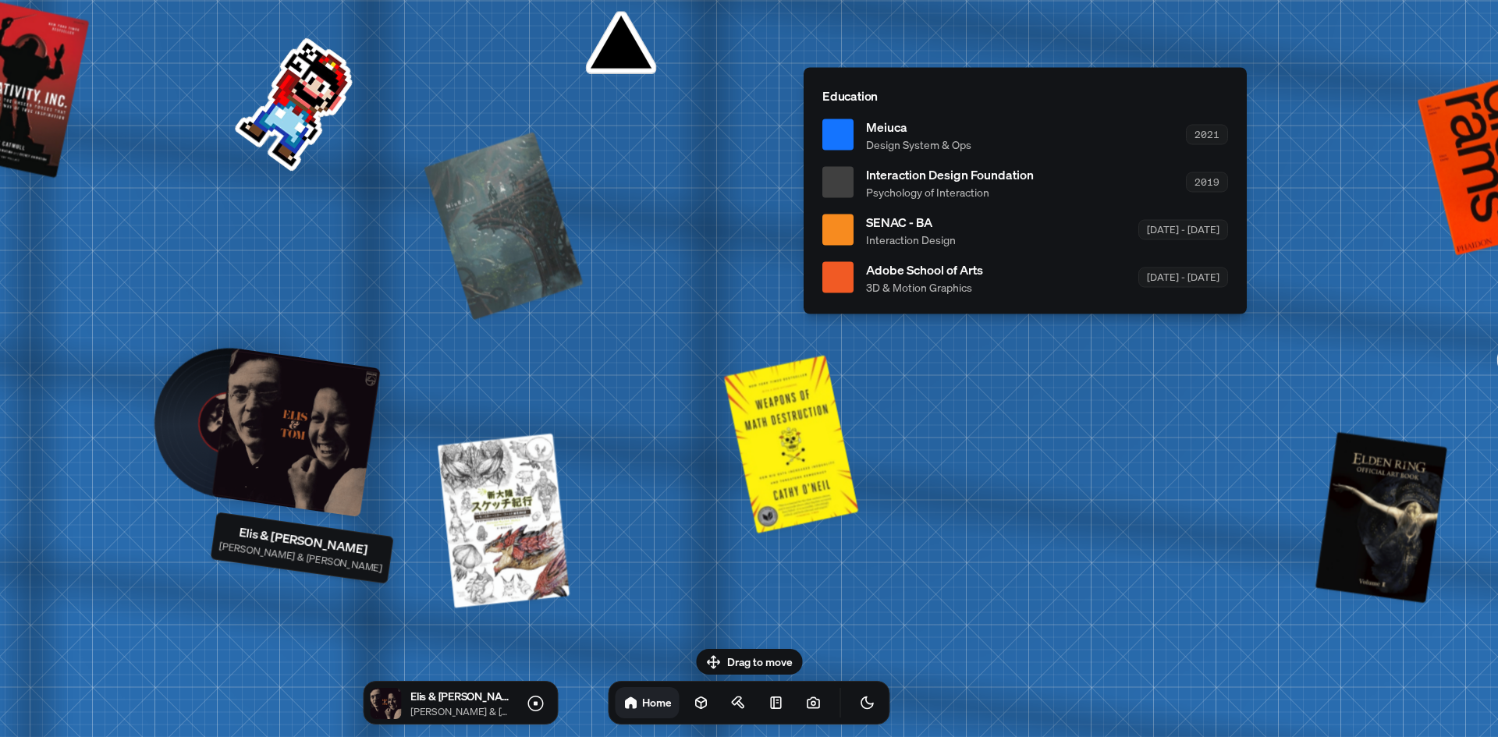
drag, startPoint x: 282, startPoint y: 427, endPoint x: 450, endPoint y: 441, distance: 169.1
click at [282, 426] on div at bounding box center [295, 432] width 169 height 169
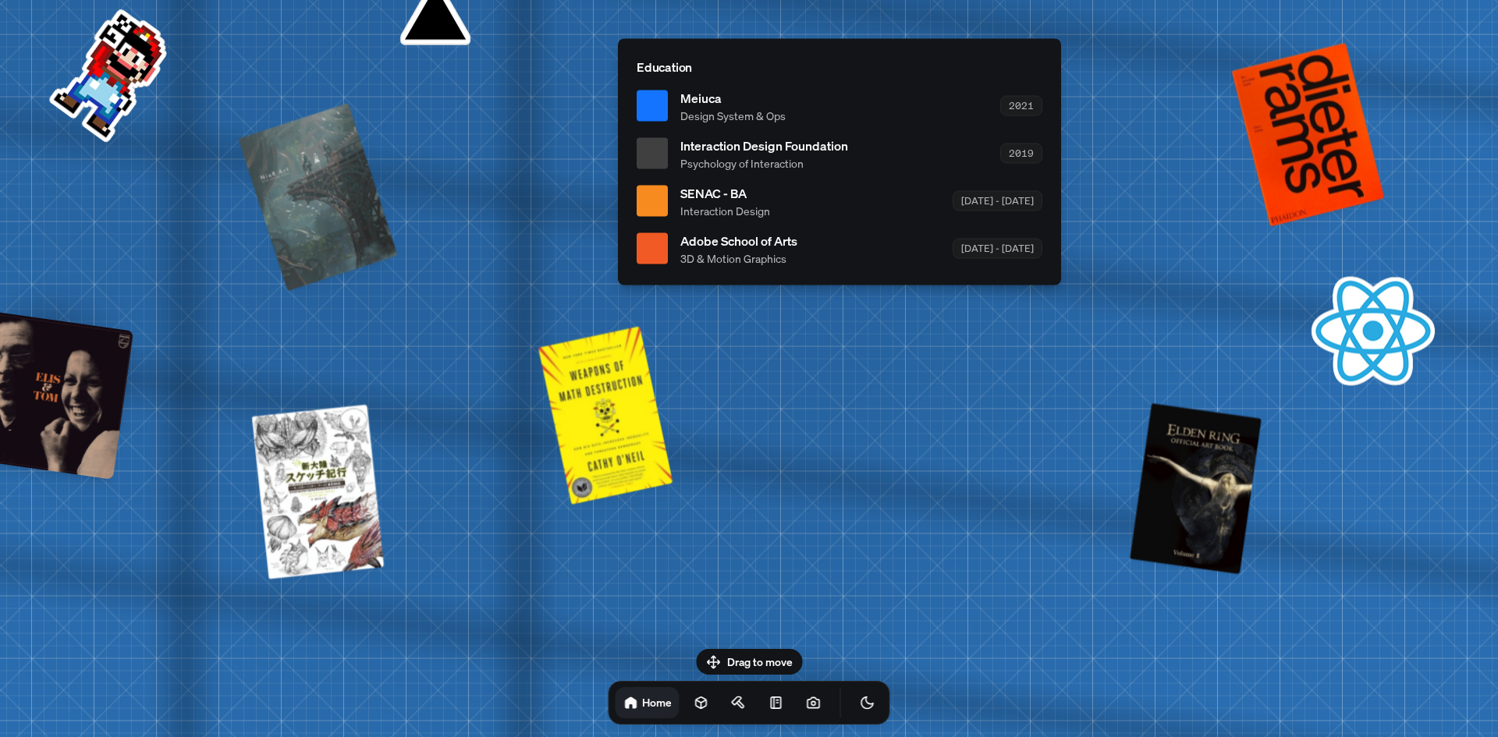
drag, startPoint x: 622, startPoint y: 436, endPoint x: 151, endPoint y: 382, distance: 474.4
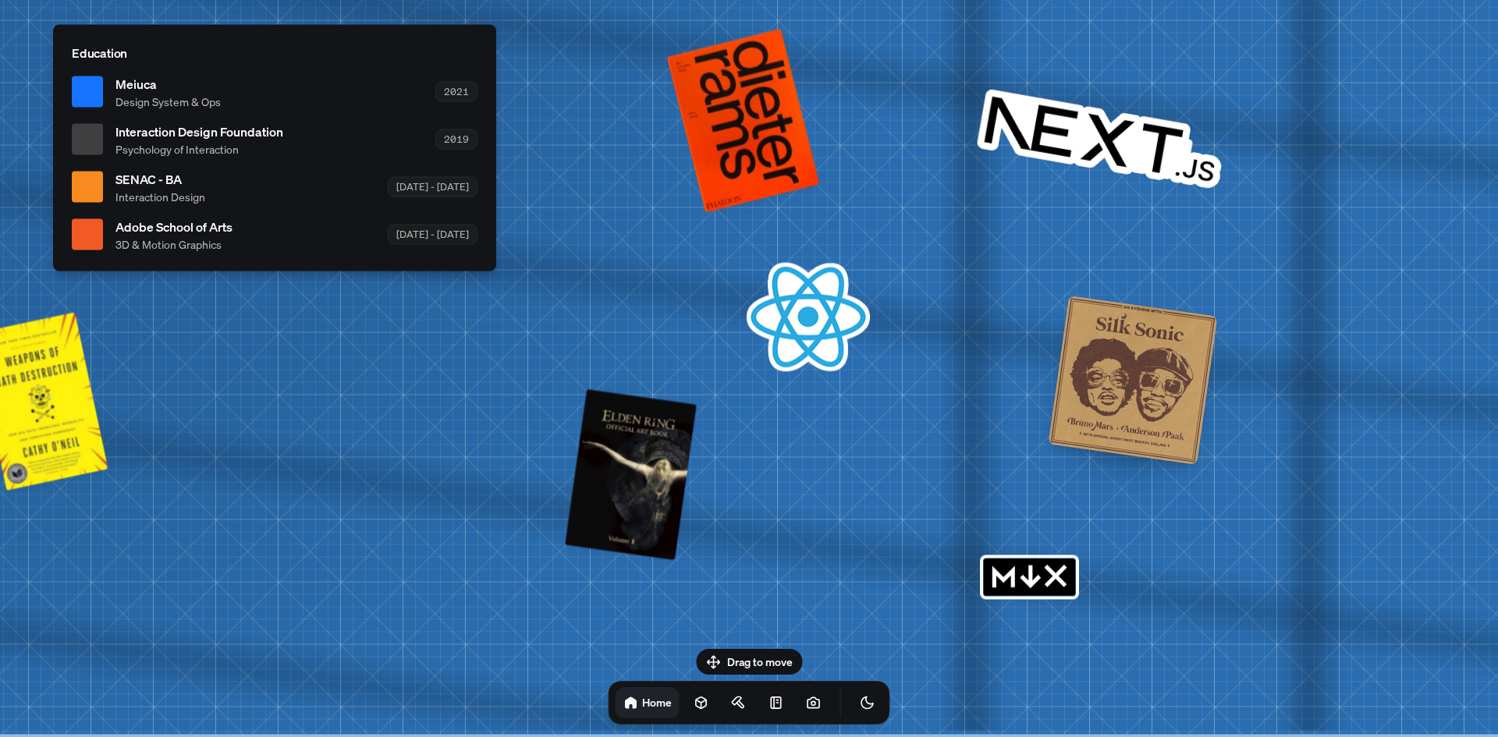
drag, startPoint x: 953, startPoint y: 513, endPoint x: 425, endPoint y: 501, distance: 527.6
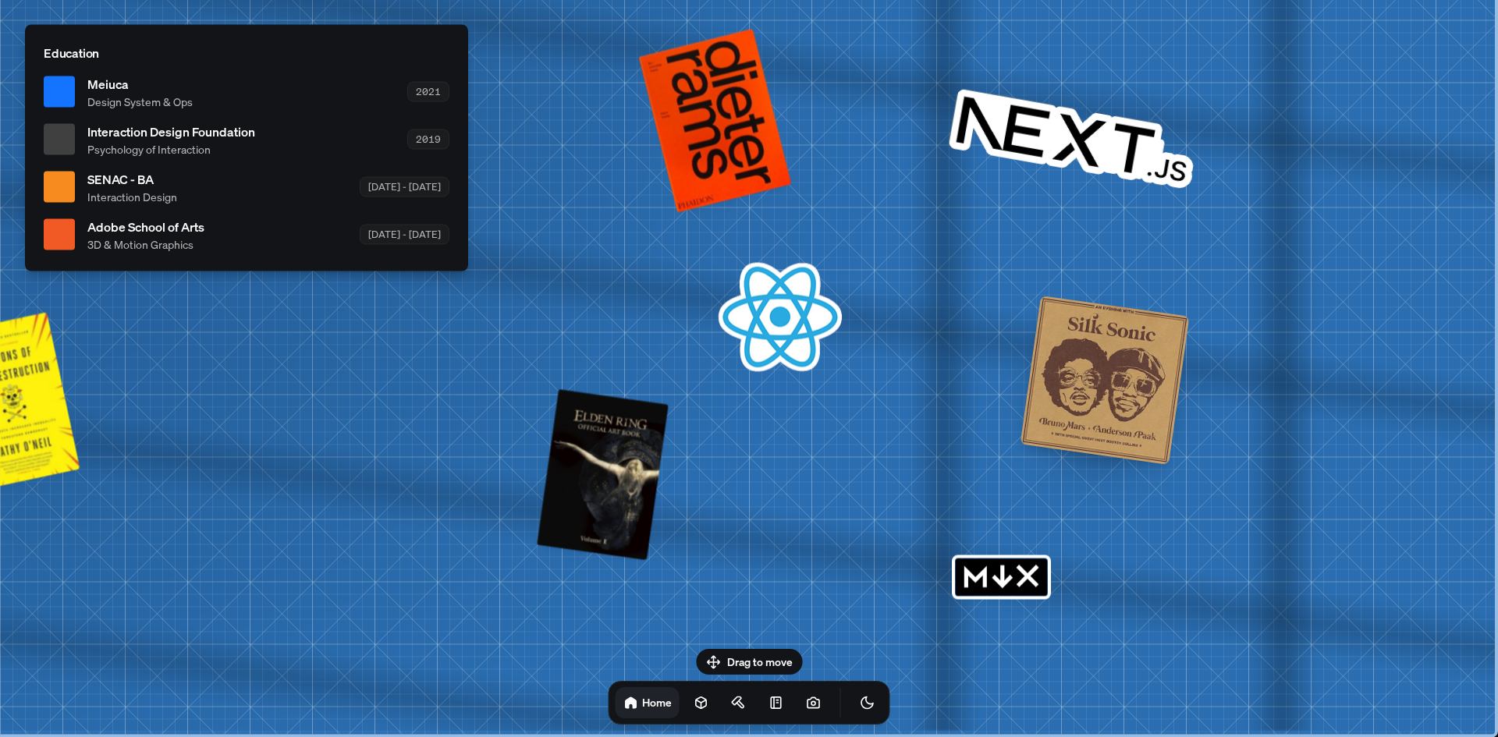
drag, startPoint x: 987, startPoint y: 580, endPoint x: 1009, endPoint y: 575, distance: 22.3
click at [992, 578] on rect "MDX" at bounding box center [1001, 577] width 91 height 37
click at [1009, 575] on rect "MDX" at bounding box center [1001, 577] width 91 height 37
click at [1003, 579] on icon "MDX" at bounding box center [1003, 575] width 0 height 20
drag, startPoint x: 987, startPoint y: 581, endPoint x: 988, endPoint y: 539, distance: 42.1
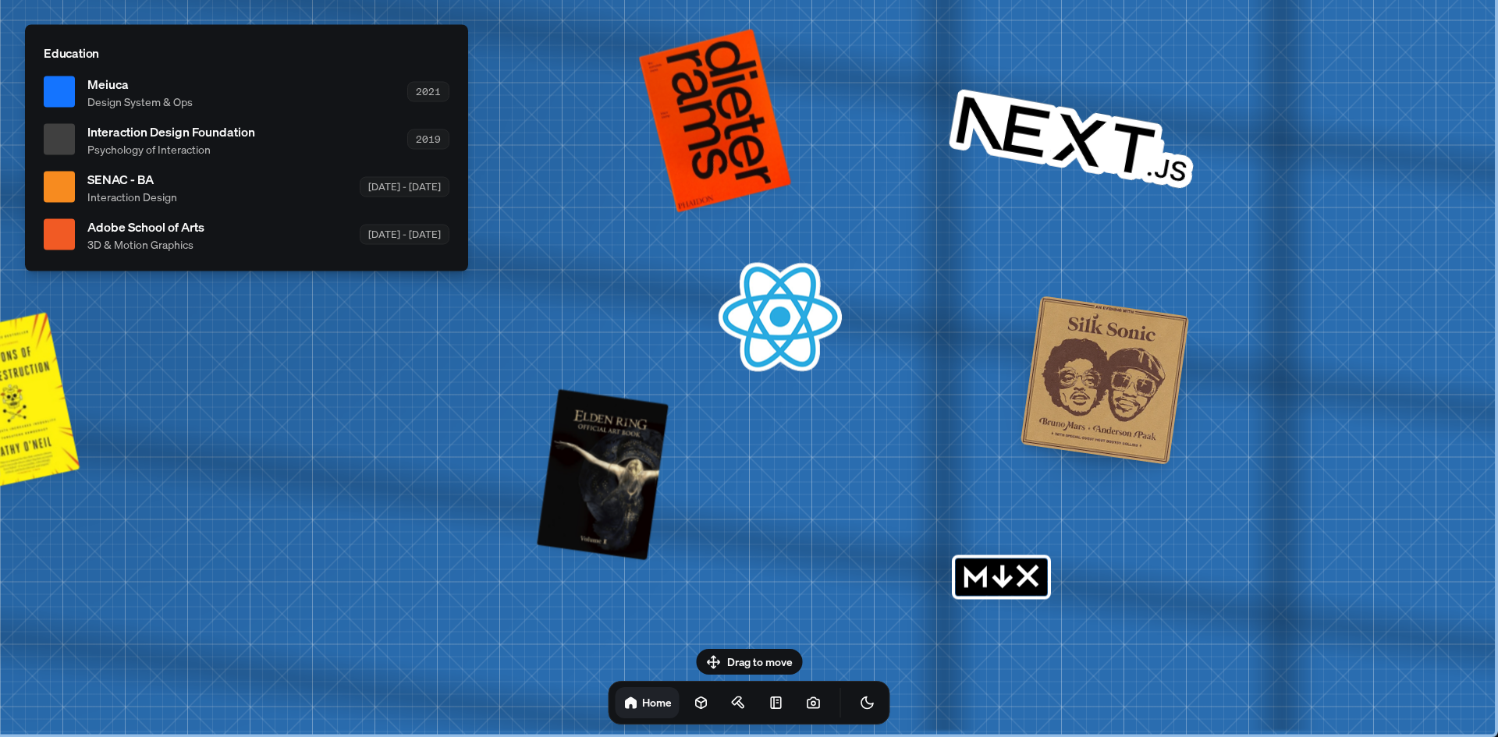
drag, startPoint x: 772, startPoint y: 652, endPoint x: 837, endPoint y: 484, distance: 180.1
click at [837, 0] on body "[PERSON_NAME] [PERSON_NAME] Design Engineer Welcome to my space on the internet…" at bounding box center [749, 0] width 1498 height 0
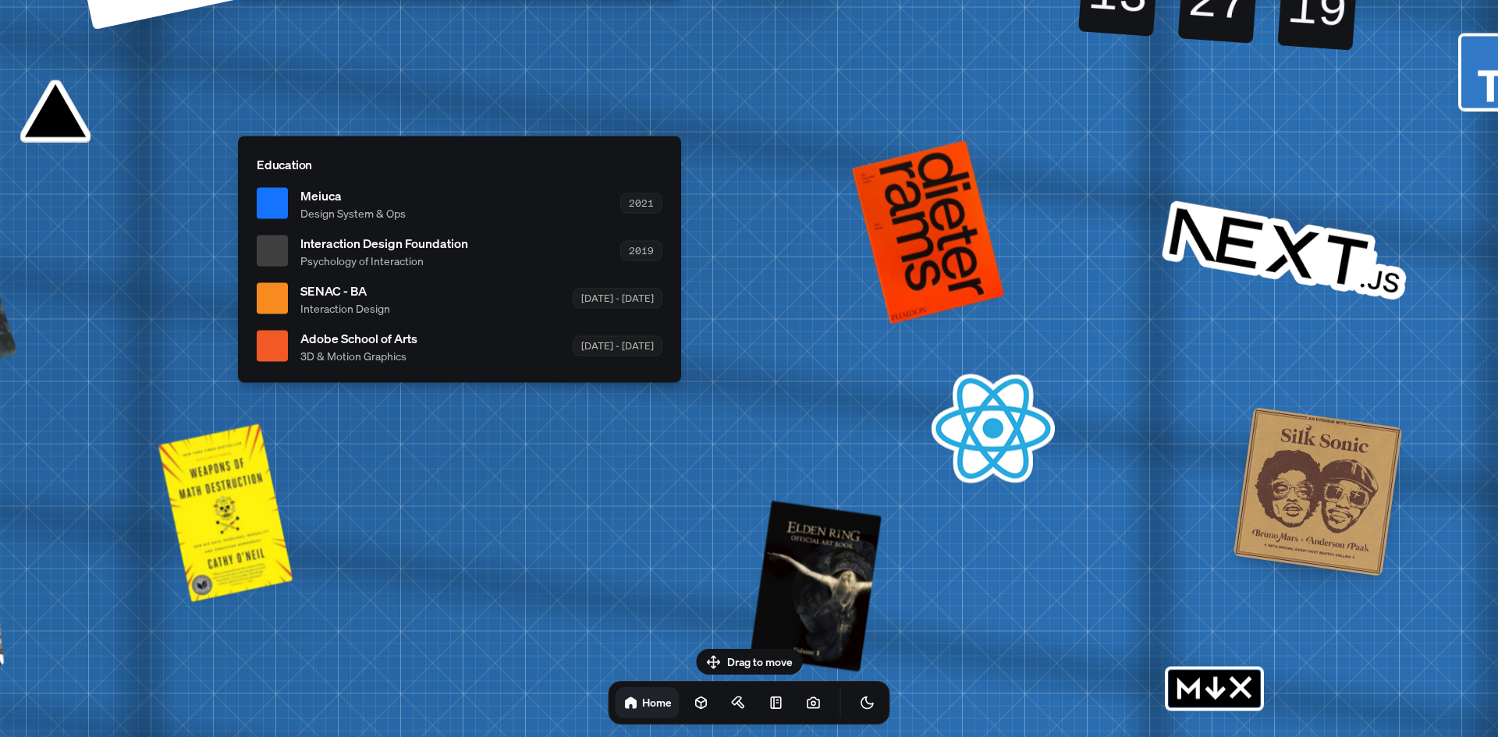
drag, startPoint x: 800, startPoint y: 476, endPoint x: 1015, endPoint y: 588, distance: 242.2
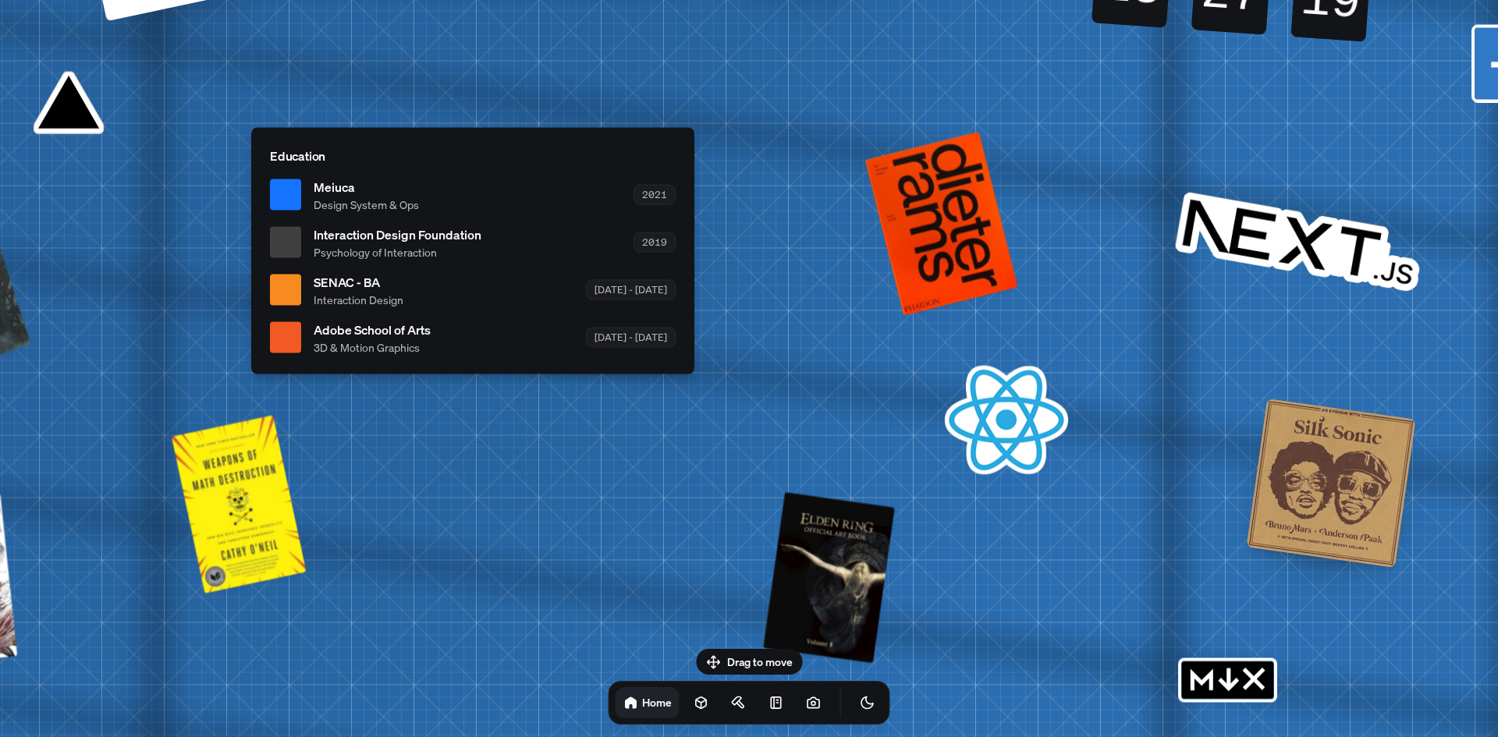
click at [1277, 548] on div at bounding box center [1331, 483] width 169 height 169
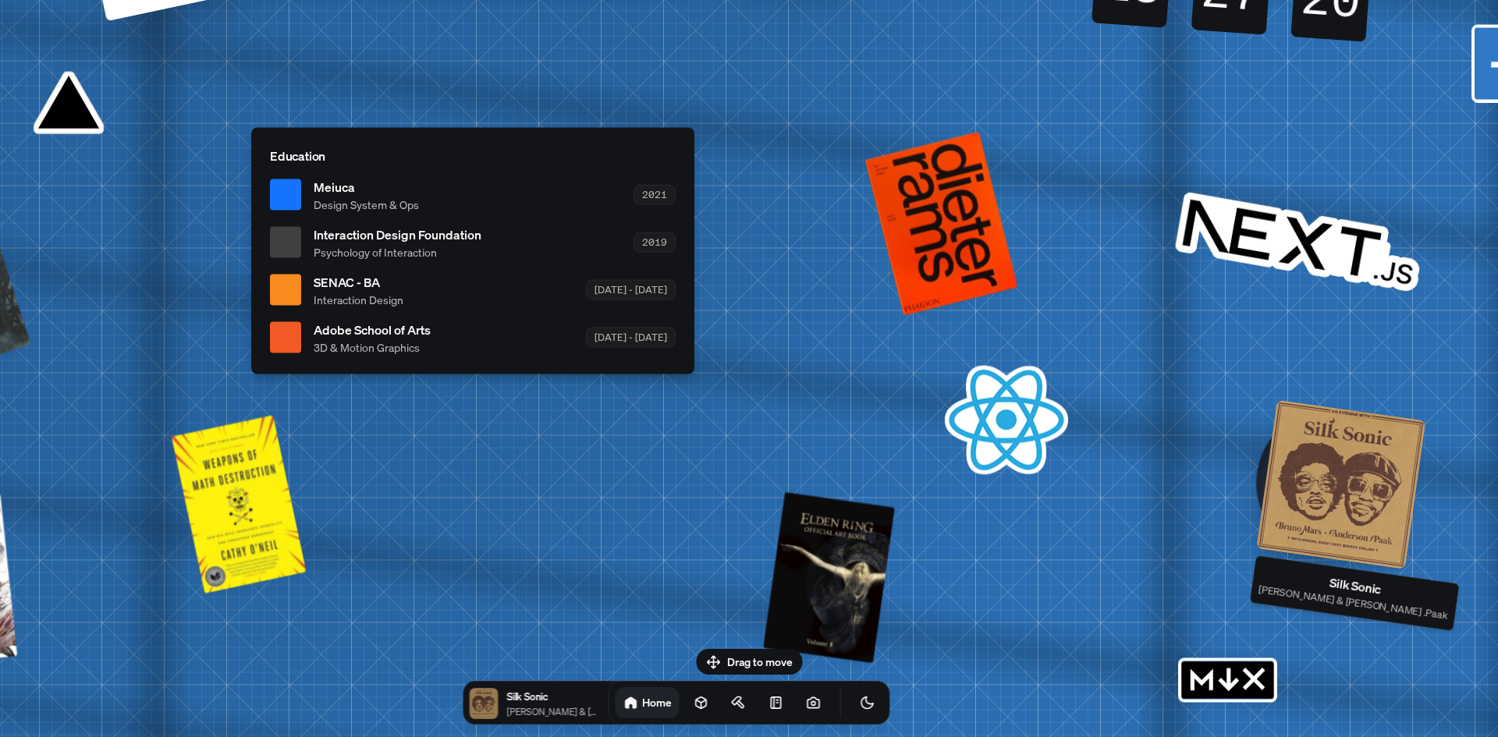
click at [1305, 516] on div at bounding box center [1340, 483] width 169 height 169
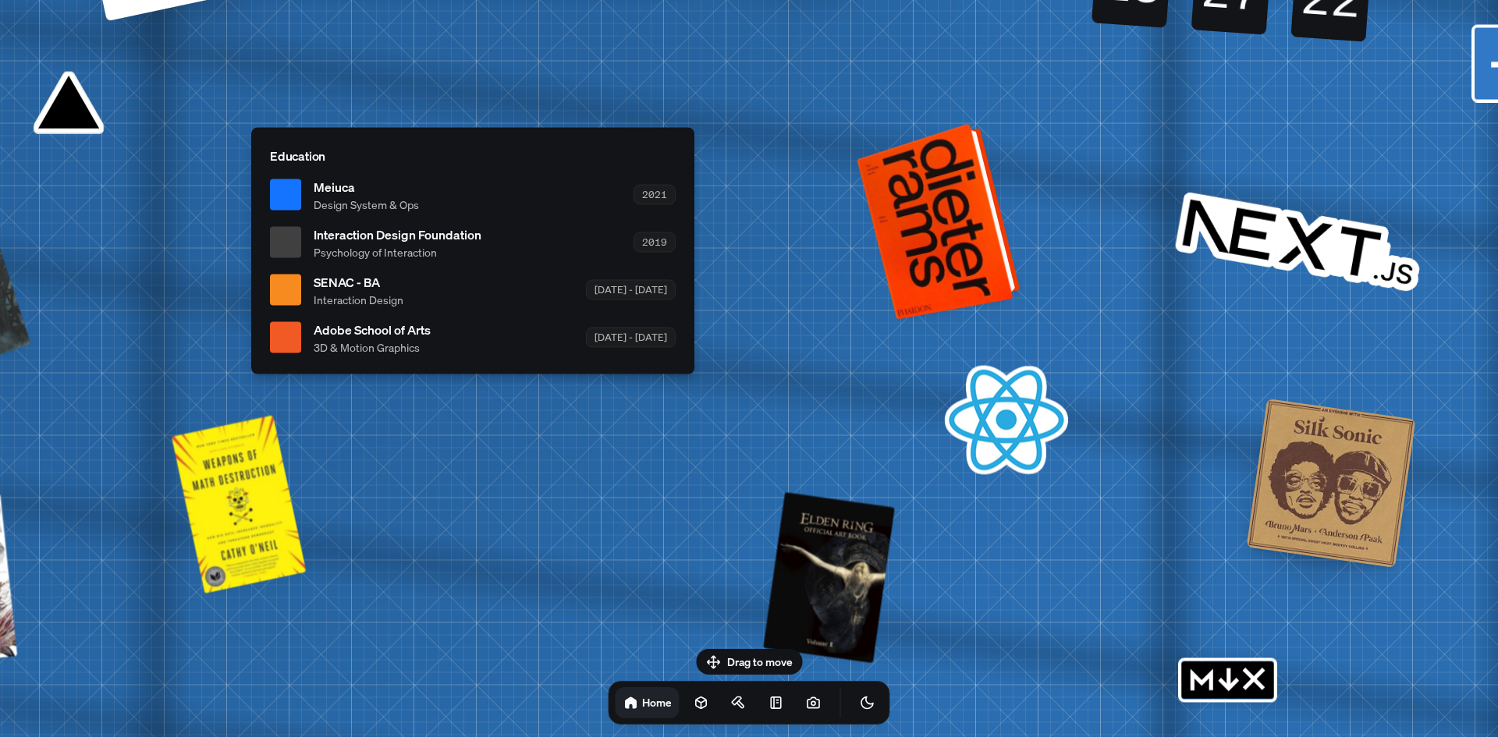
click at [957, 232] on div at bounding box center [941, 220] width 151 height 189
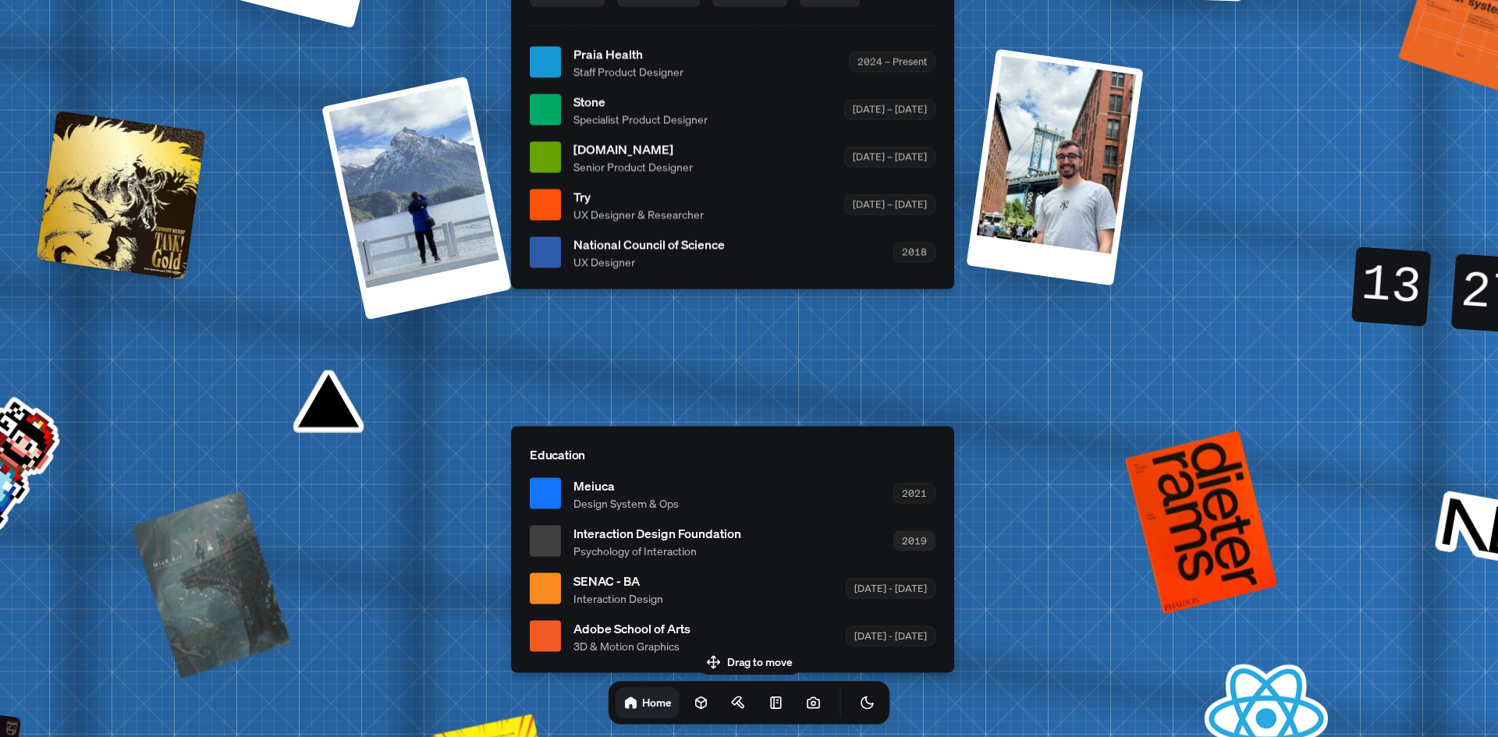
drag, startPoint x: 691, startPoint y: 243, endPoint x: 950, endPoint y: 625, distance: 461.1
click at [954, 627] on div "Education Meiuca Design System & Ops 2021 Interaction Design Foundation Psychol…" at bounding box center [732, 549] width 443 height 247
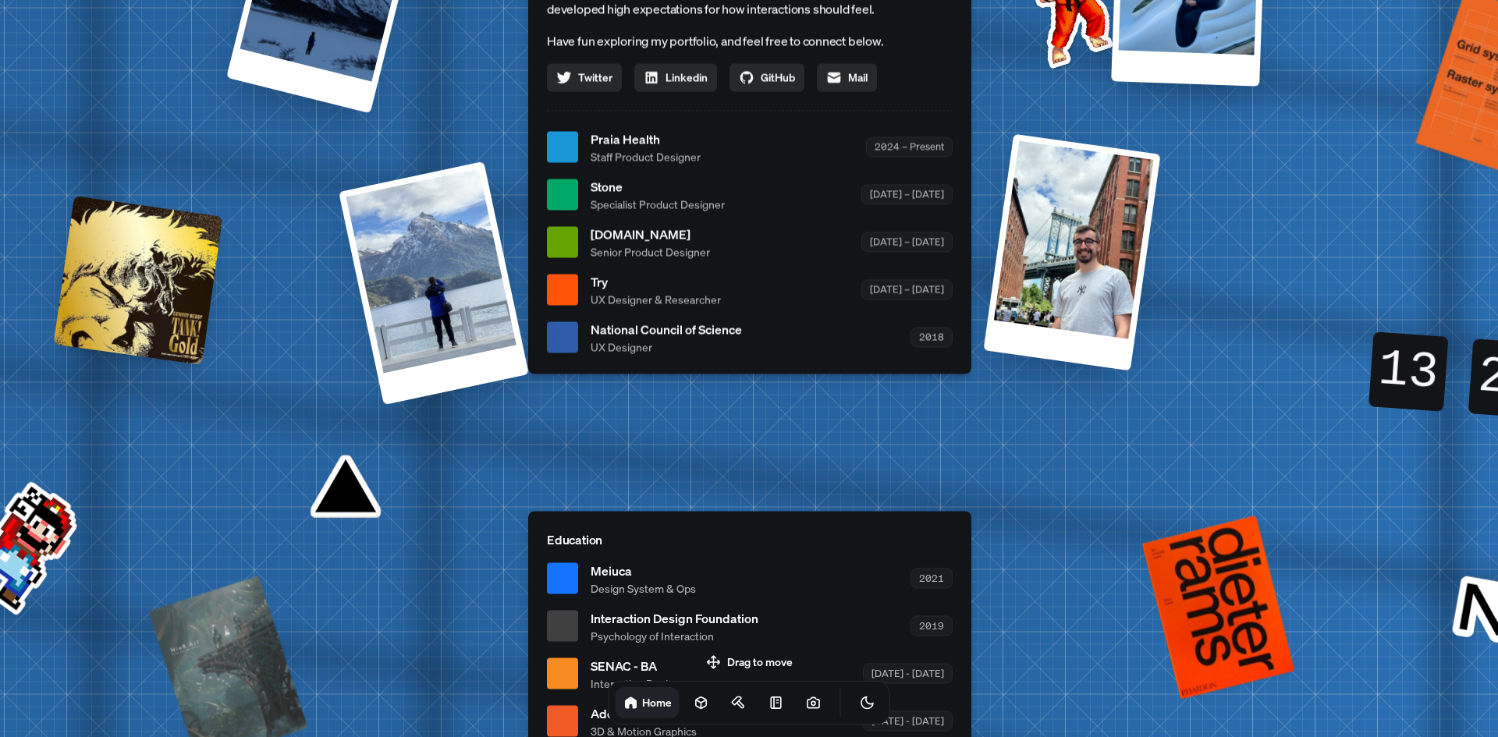
click at [622, 133] on span "Praia Health" at bounding box center [646, 139] width 110 height 19
drag, startPoint x: 919, startPoint y: 133, endPoint x: 930, endPoint y: 153, distance: 23.0
click at [921, 134] on div "Praia Health Staff Product Designer 2024 – Present" at bounding box center [772, 147] width 362 height 35
click at [931, 148] on div "2024 – Present" at bounding box center [909, 147] width 87 height 20
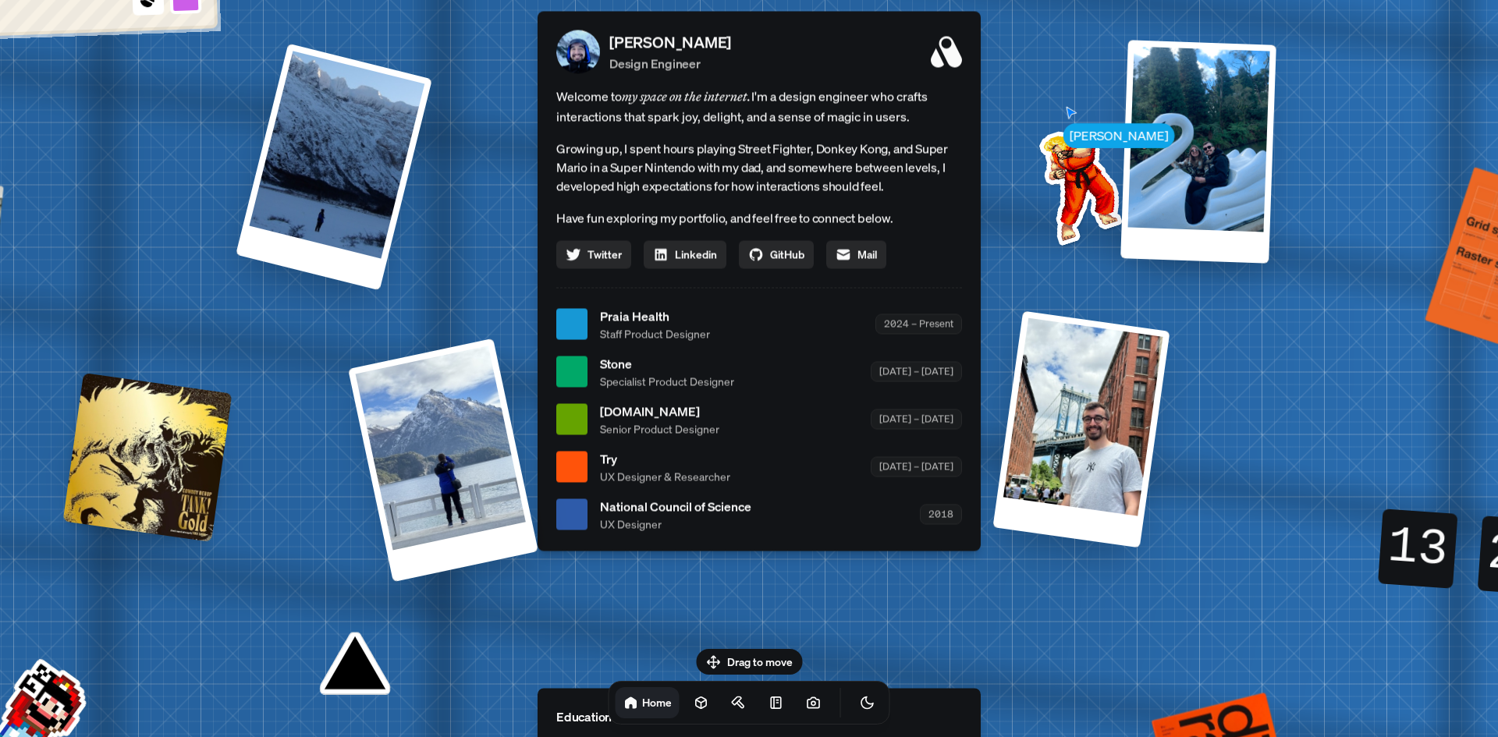
drag, startPoint x: 652, startPoint y: 235, endPoint x: 662, endPoint y: 381, distance: 146.2
click at [662, 381] on span "Specialist Product Designer" at bounding box center [667, 381] width 134 height 16
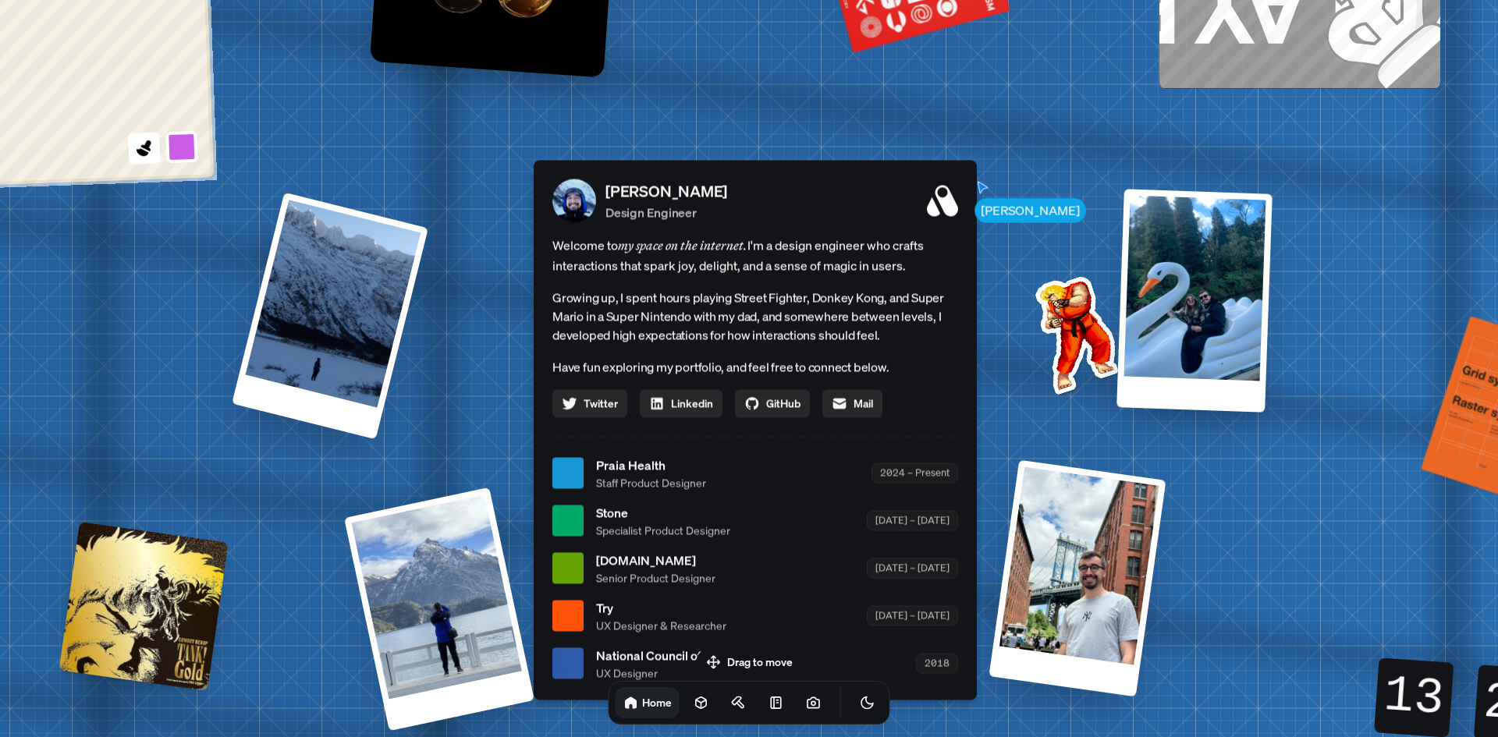
drag, startPoint x: 664, startPoint y: 303, endPoint x: 660, endPoint y: 452, distance: 149.1
click at [660, 452] on div "[PERSON_NAME] Design Engineer Welcome to my space on the internet. I'm a design…" at bounding box center [755, 430] width 443 height 540
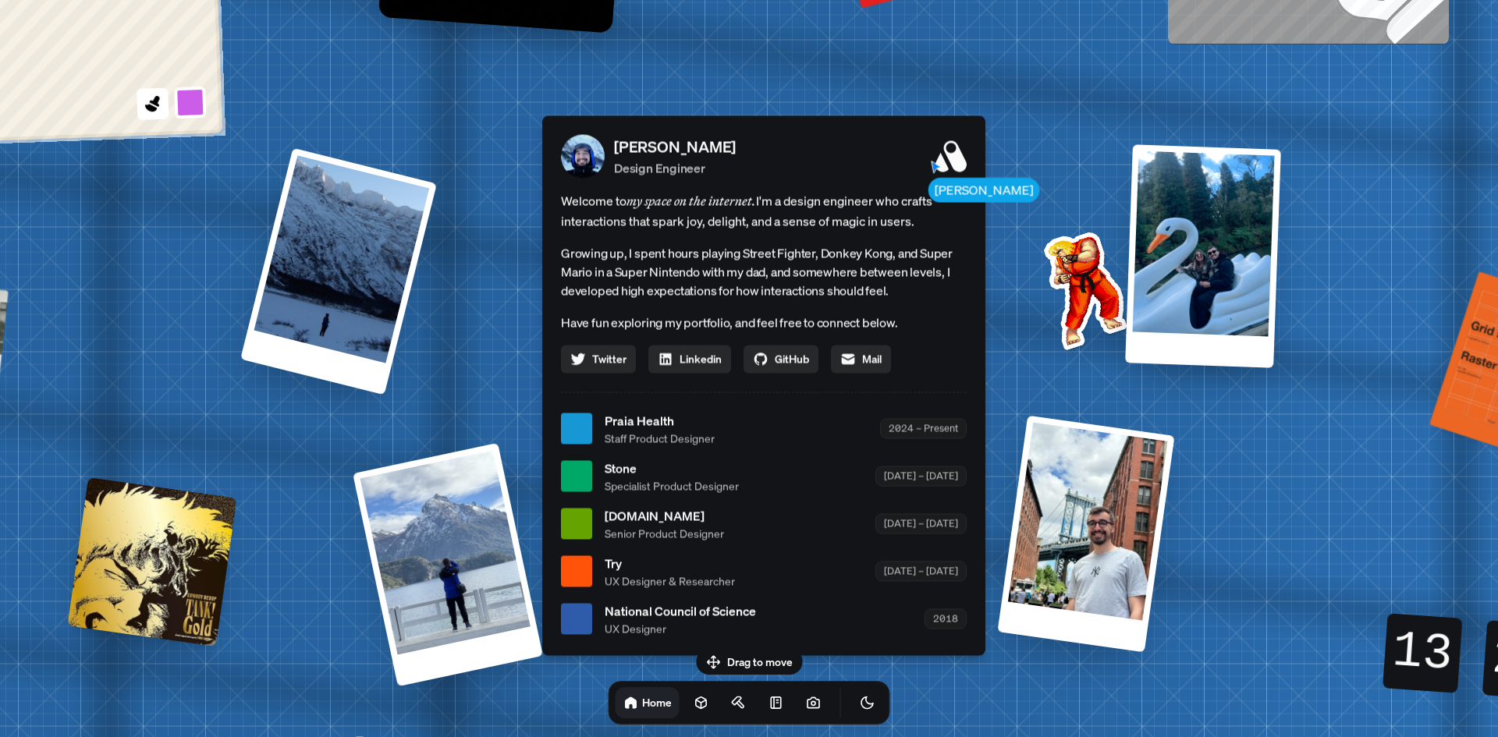
drag, startPoint x: 672, startPoint y: 318, endPoint x: 681, endPoint y: 268, distance: 50.8
click at [681, 268] on p "Growing up, I spent hours playing Street Fighter, Donkey Kong, and Super Mario …" at bounding box center [764, 271] width 406 height 56
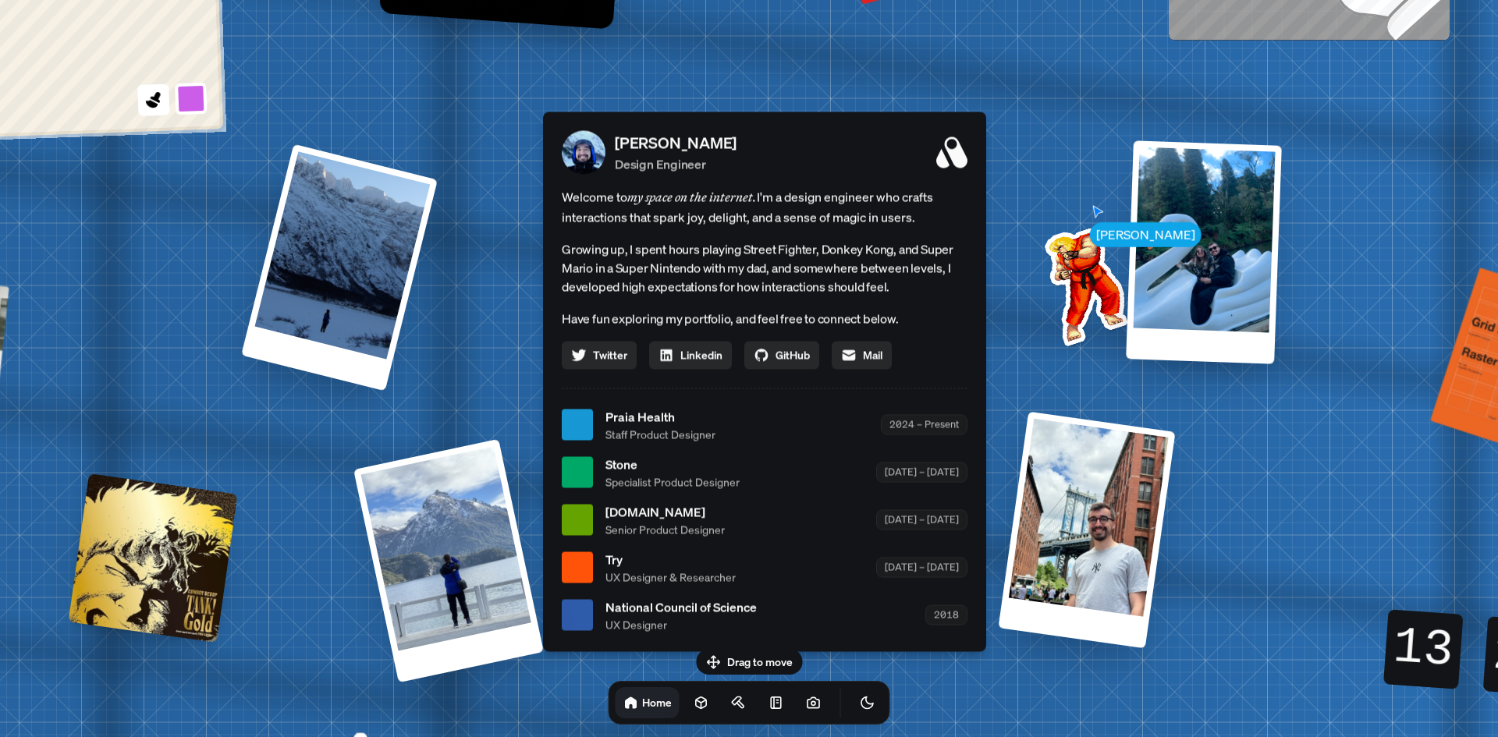
click at [637, 529] on span "Senior Product Designer" at bounding box center [664, 529] width 119 height 16
click at [694, 709] on icon at bounding box center [702, 703] width 16 height 16
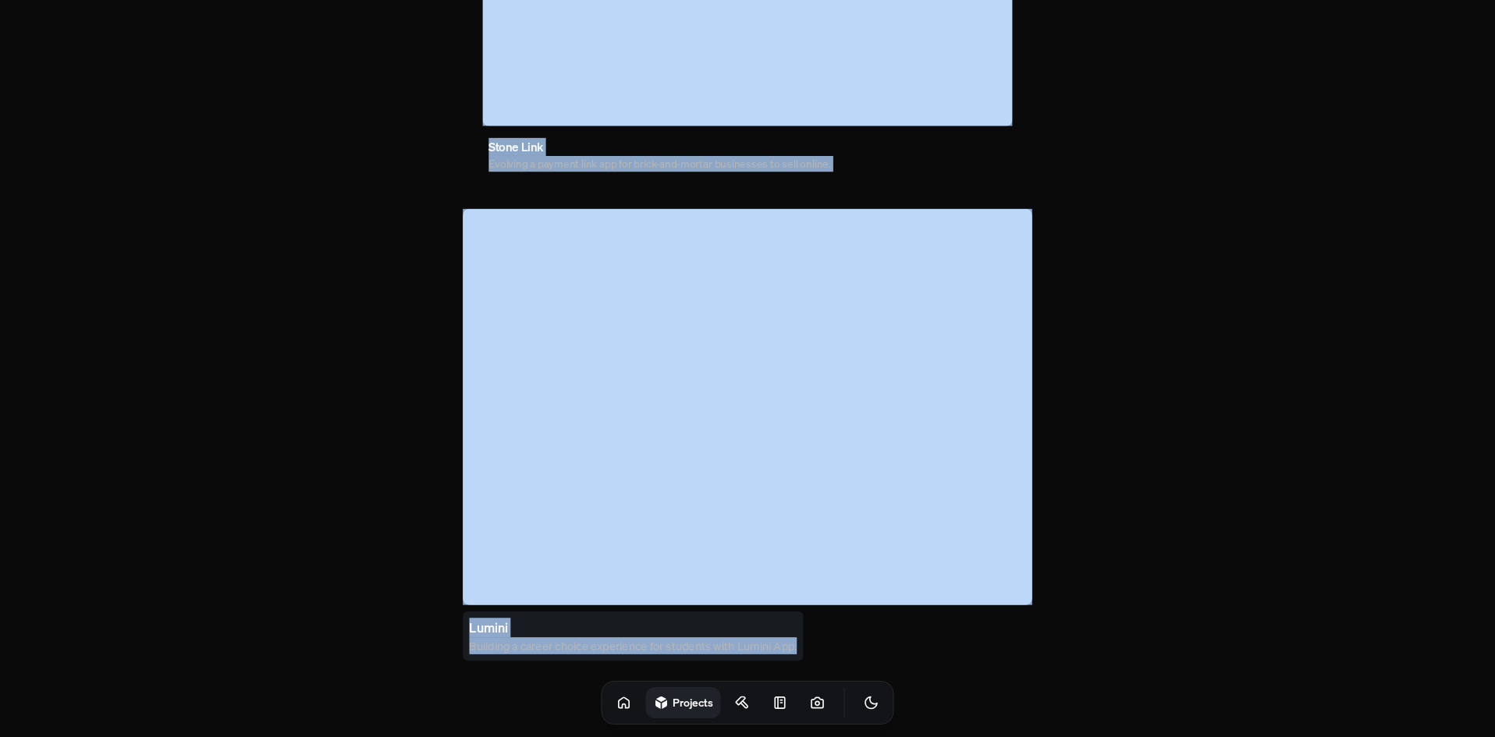
scroll to position [871, 0]
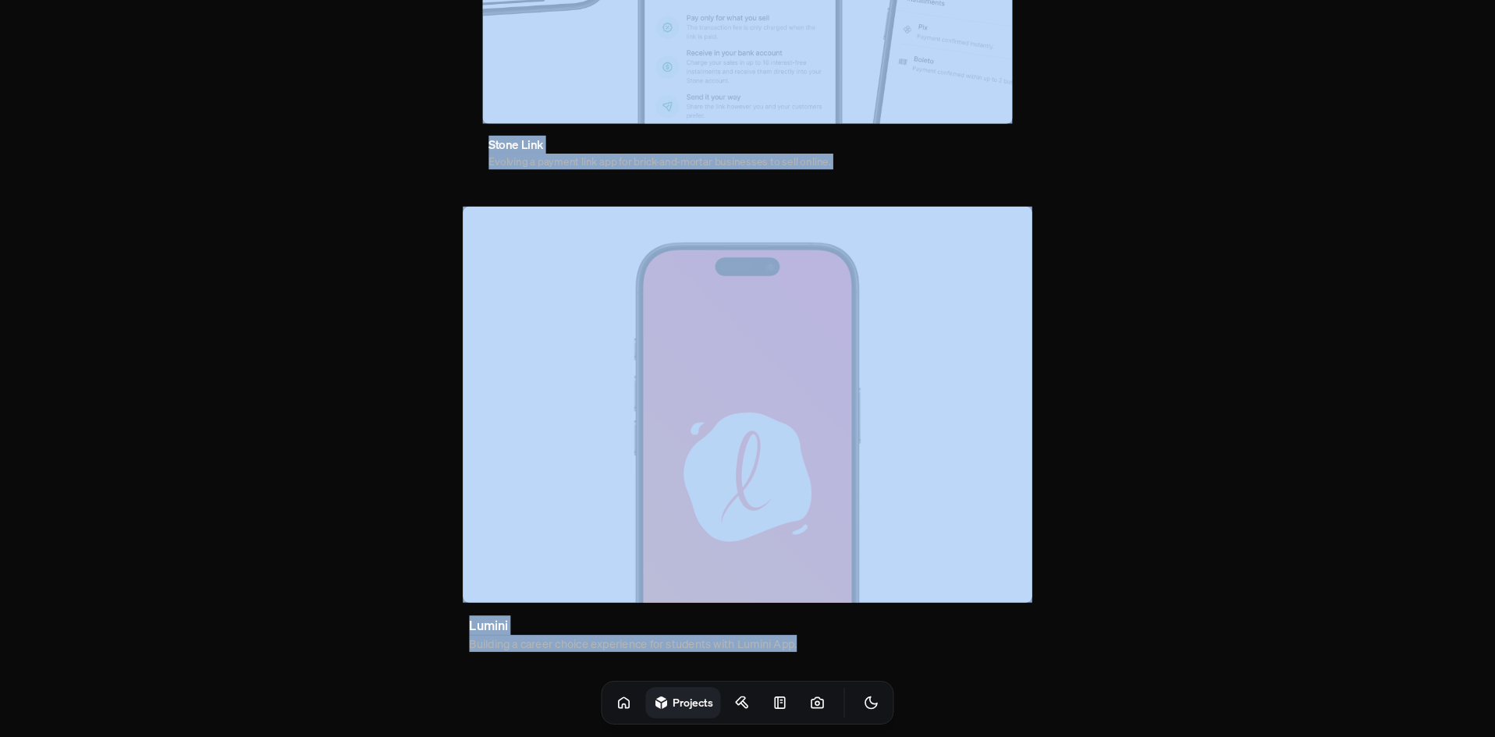
click at [740, 382] on img at bounding box center [748, 404] width 570 height 396
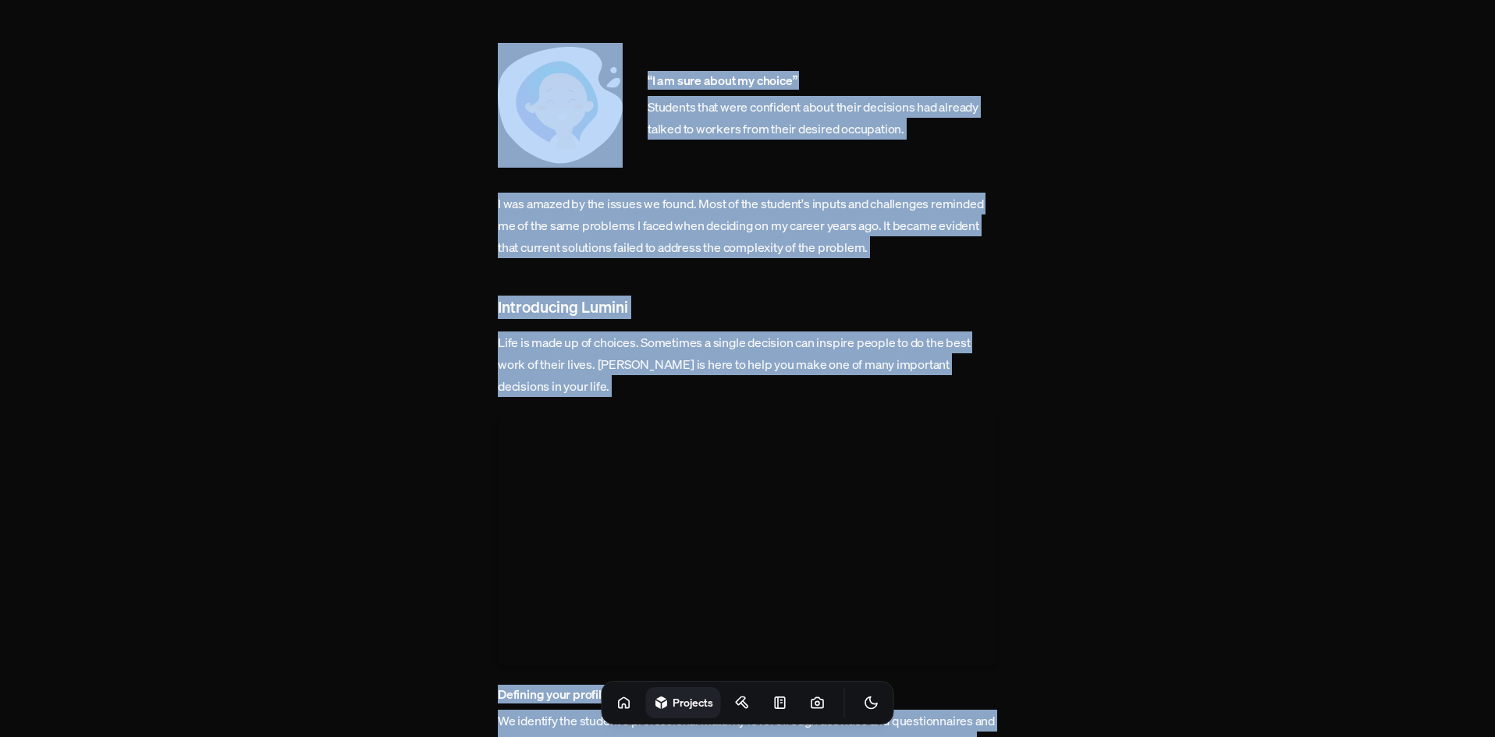
scroll to position [2575, 0]
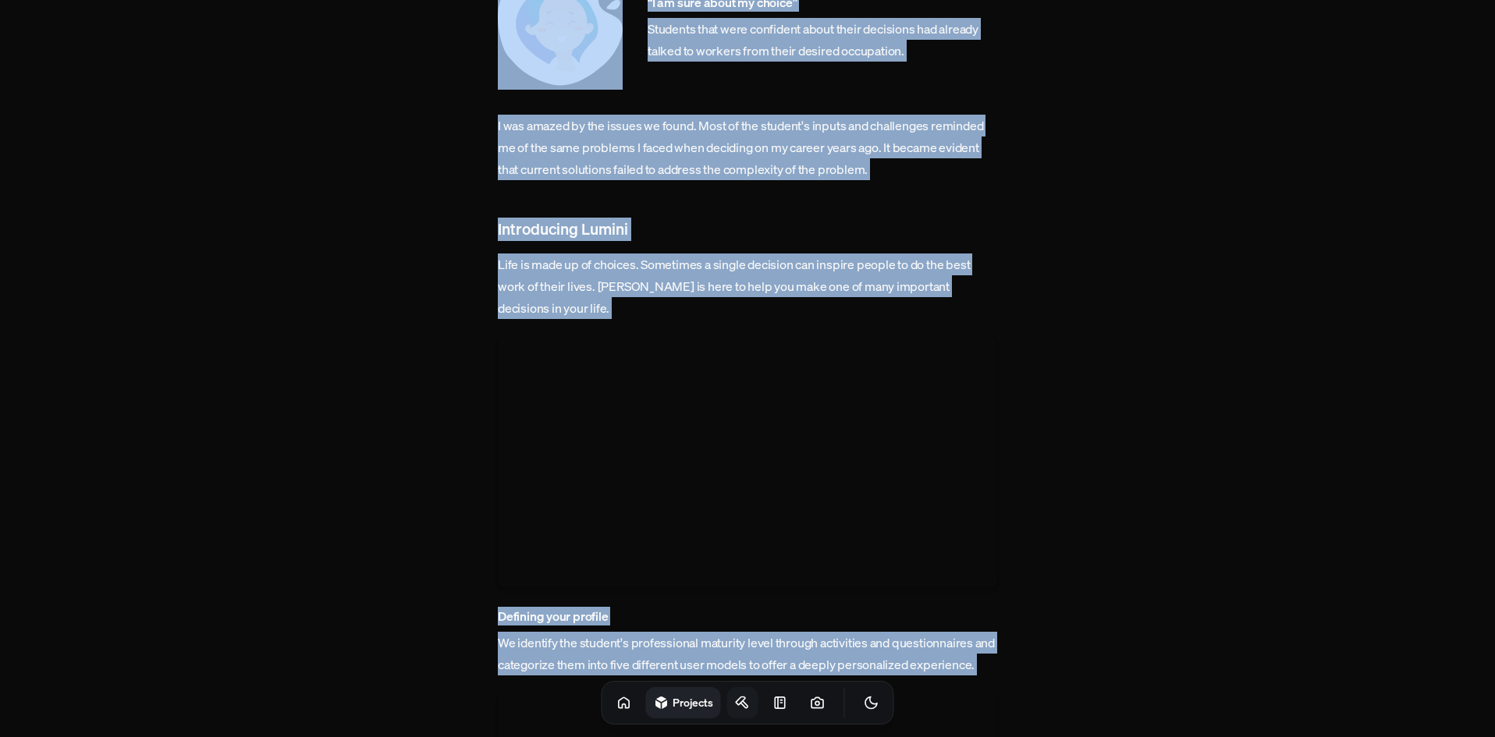
click at [735, 706] on icon at bounding box center [743, 703] width 16 height 16
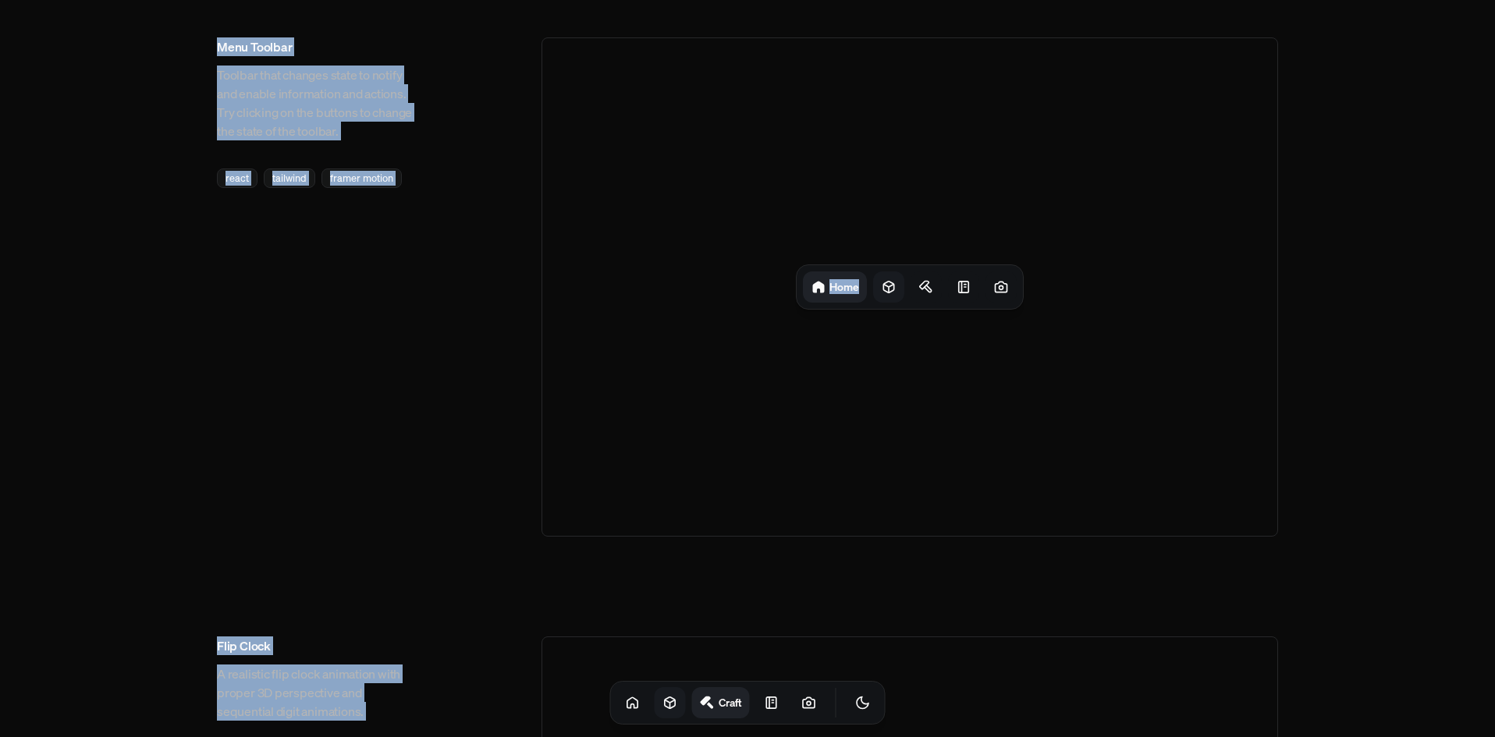
drag, startPoint x: 867, startPoint y: 280, endPoint x: 881, endPoint y: 282, distance: 14.2
click at [866, 280] on div "Home" at bounding box center [910, 287] width 226 height 44
click at [893, 283] on icon at bounding box center [888, 288] width 10 height 12
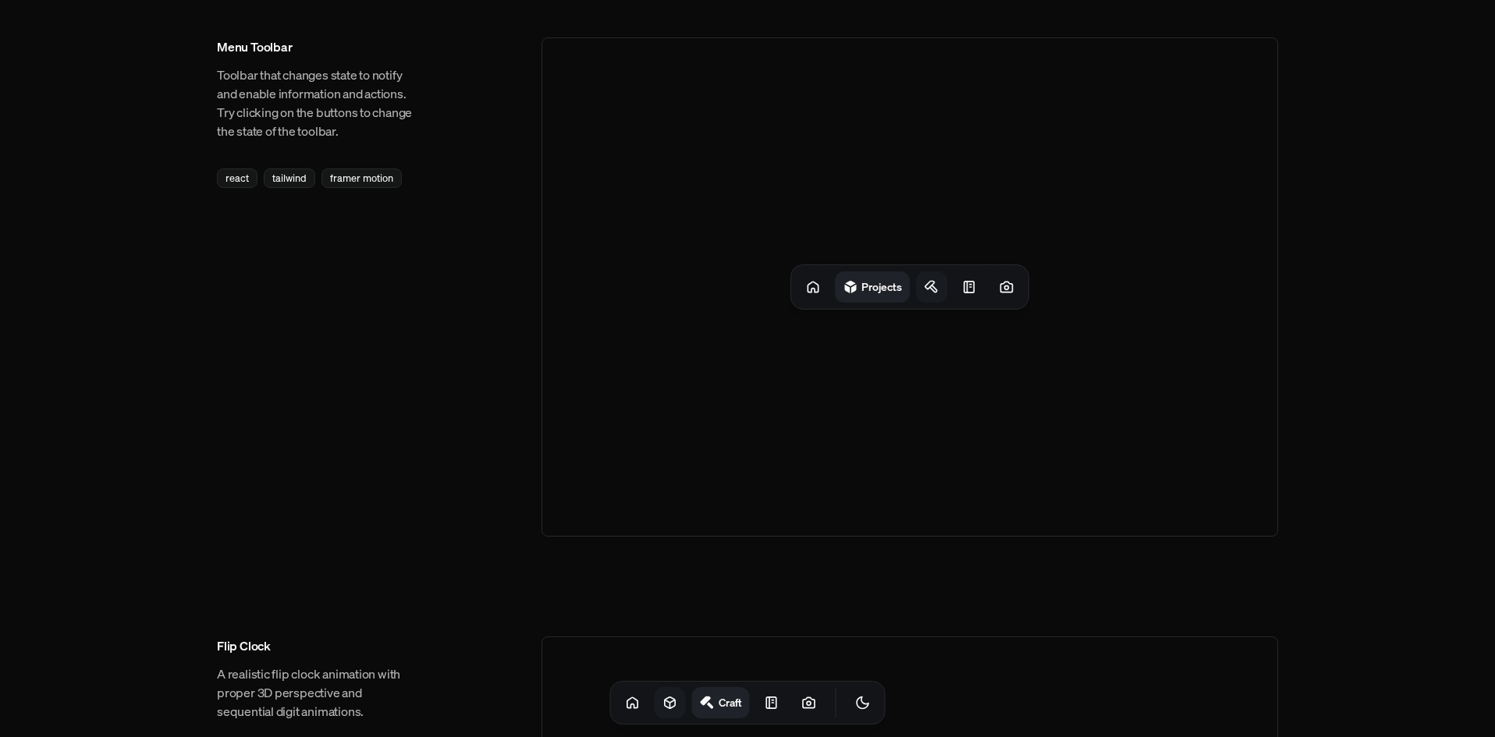
drag, startPoint x: 934, startPoint y: 270, endPoint x: 937, endPoint y: 289, distance: 19.0
click at [935, 279] on div "Projects" at bounding box center [909, 287] width 237 height 44
click at [937, 289] on icon at bounding box center [932, 287] width 16 height 16
click at [1035, 183] on div "Craft" at bounding box center [909, 286] width 736 height 499
drag, startPoint x: 878, startPoint y: 406, endPoint x: 579, endPoint y: 253, distance: 336.7
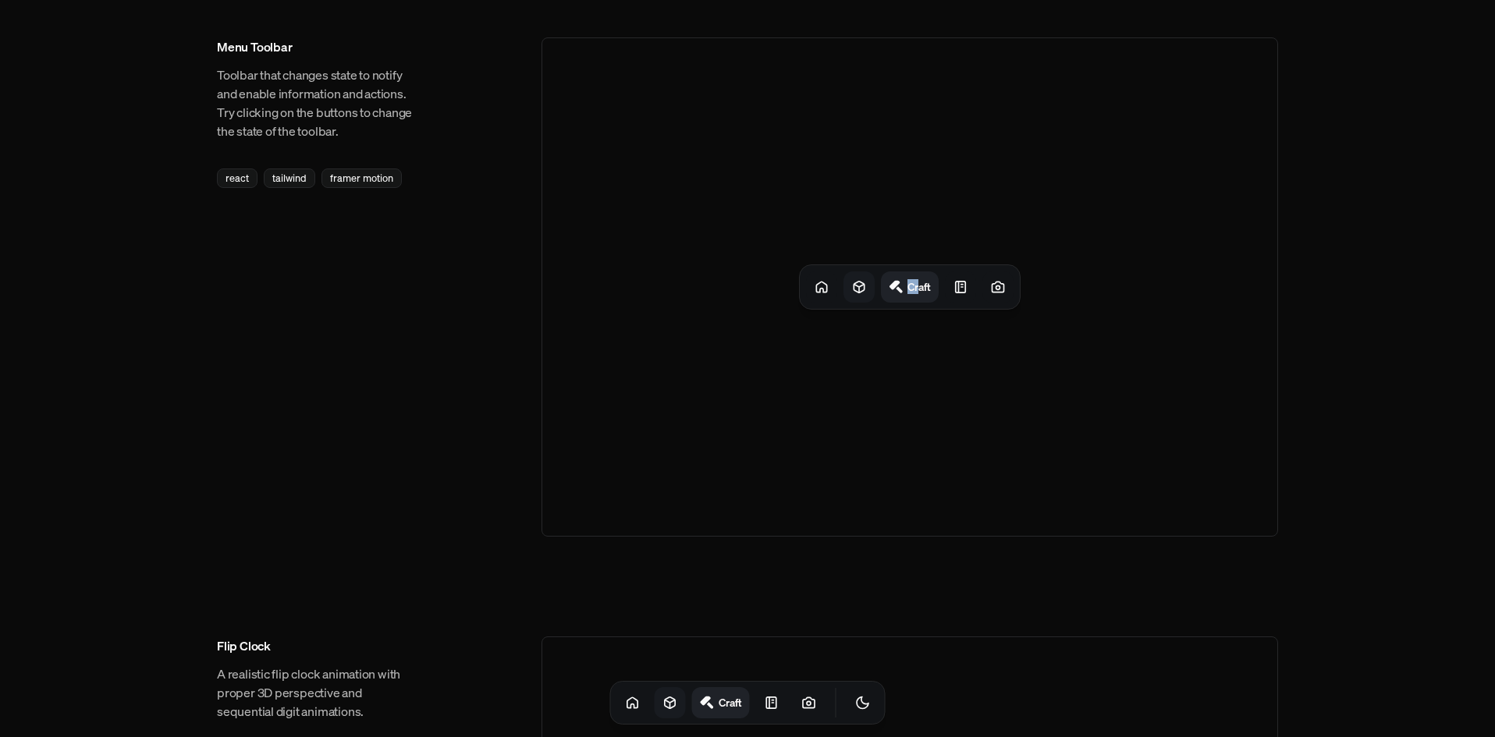
click at [829, 464] on div "Craft" at bounding box center [909, 286] width 736 height 499
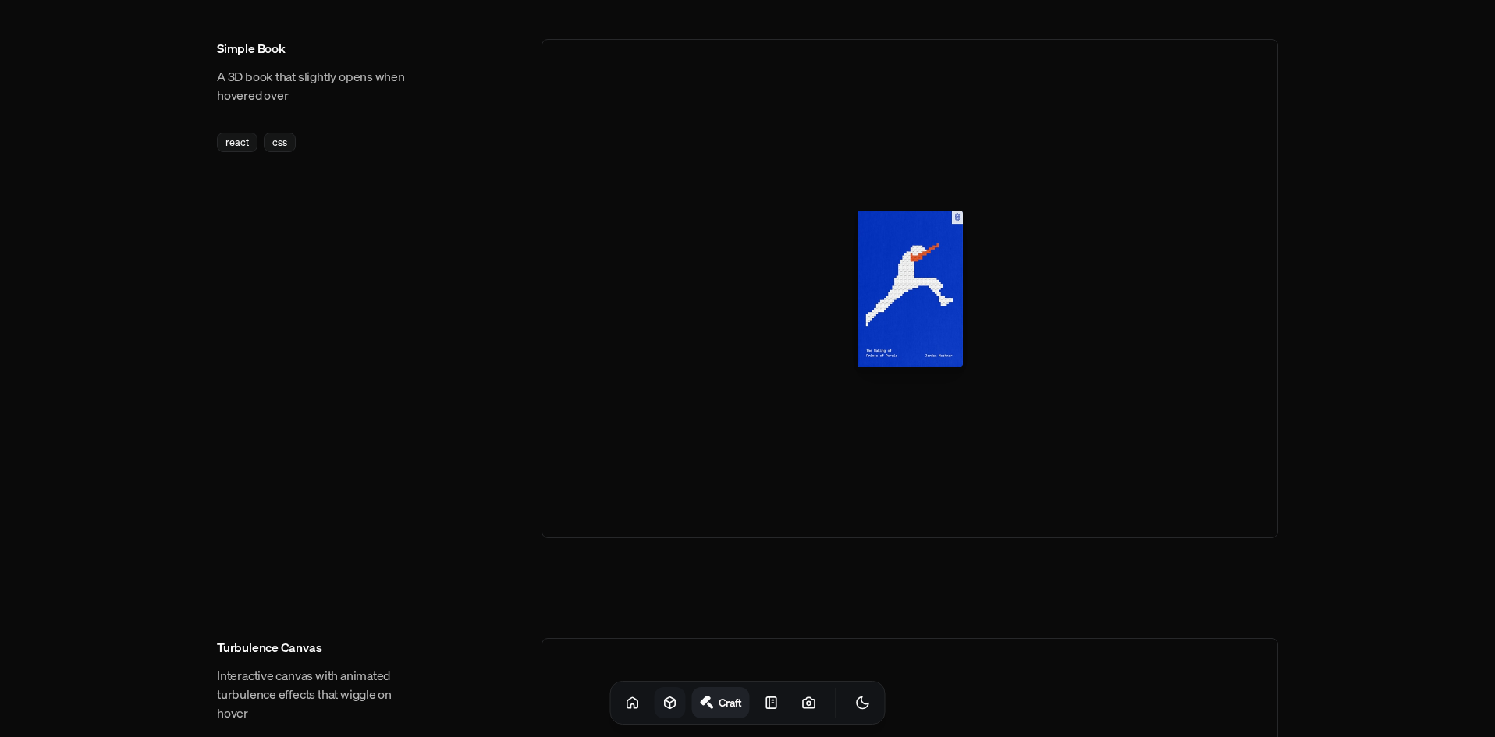
scroll to position [1248, 0]
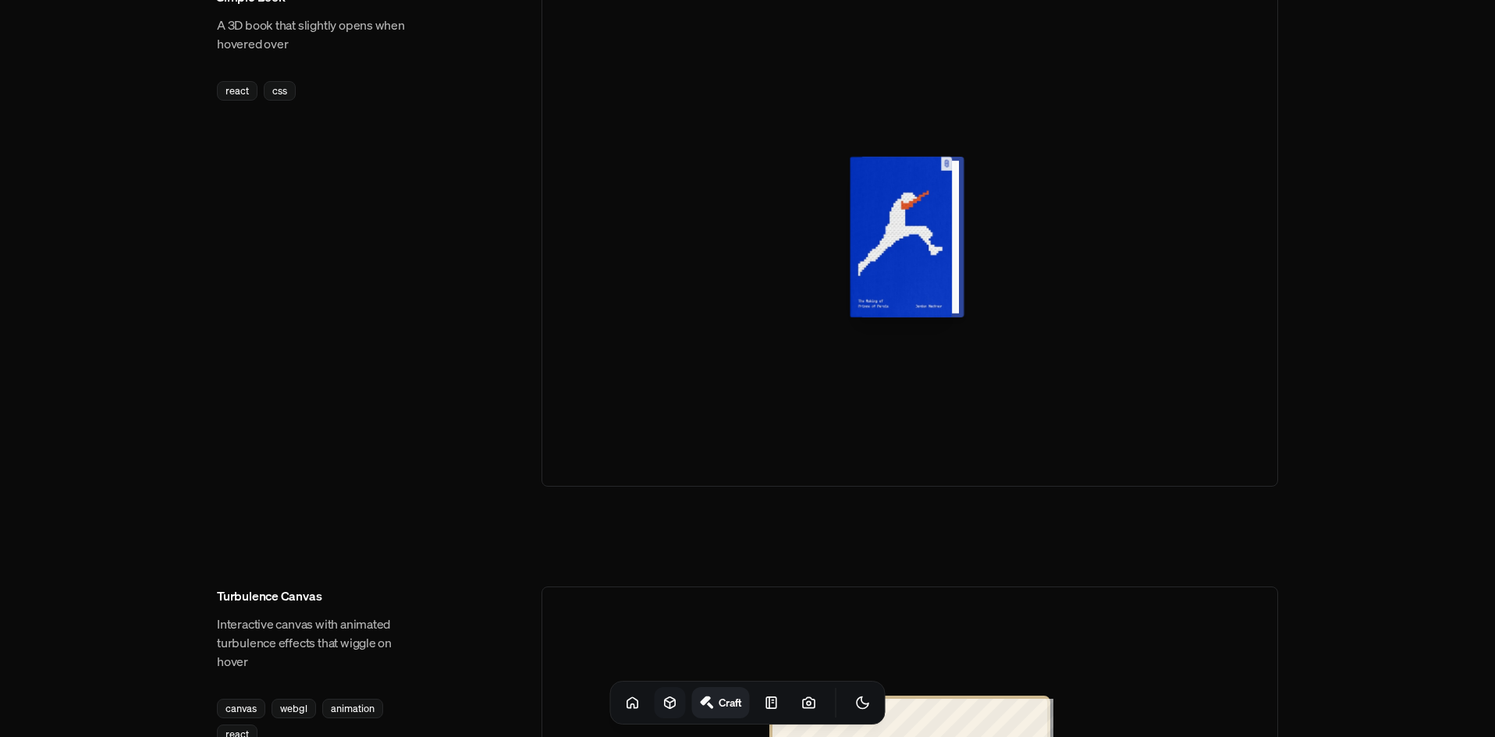
drag, startPoint x: 967, startPoint y: 263, endPoint x: 864, endPoint y: 264, distance: 102.2
click at [864, 264] on div at bounding box center [909, 237] width 736 height 499
click at [903, 263] on div at bounding box center [907, 237] width 102 height 161
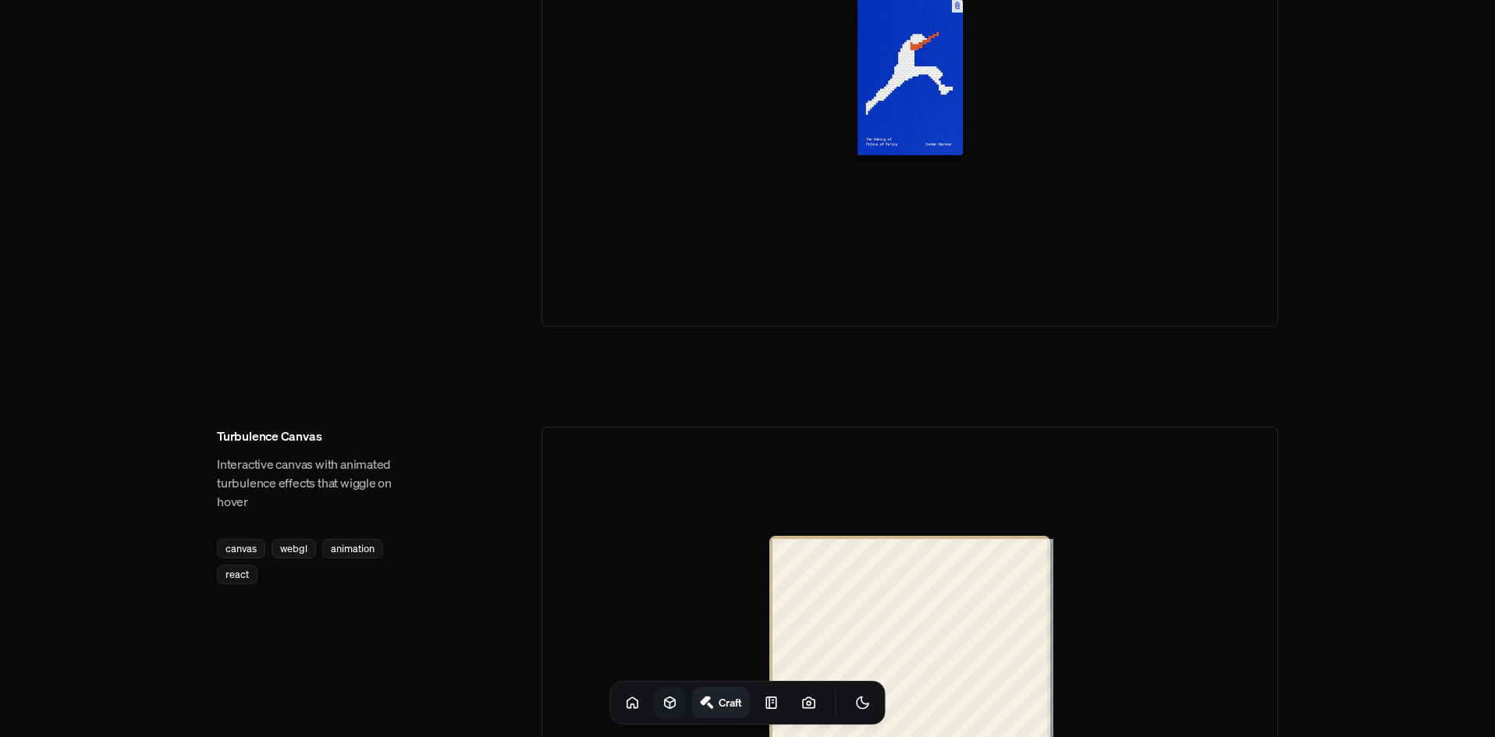
scroll to position [1794, 0]
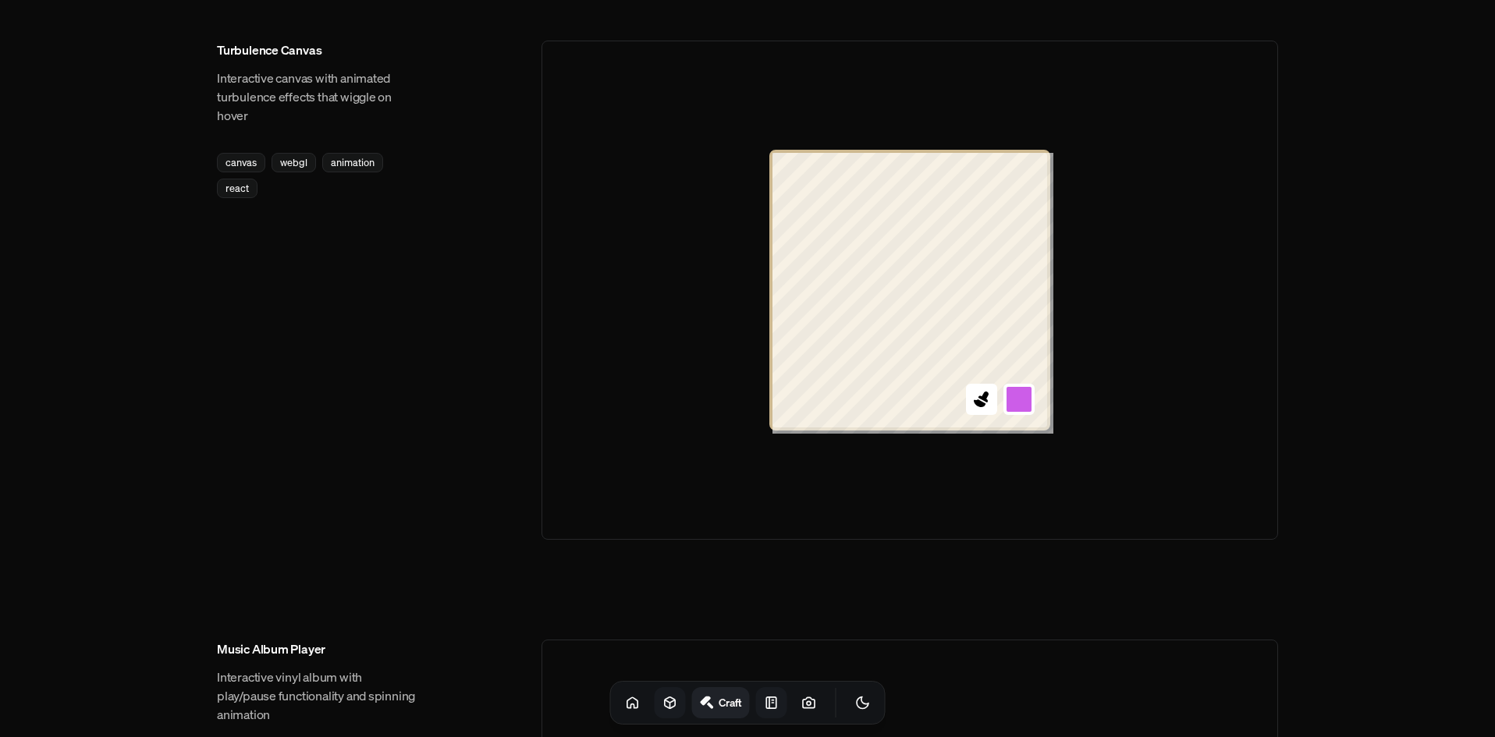
click at [764, 706] on icon at bounding box center [772, 703] width 16 height 16
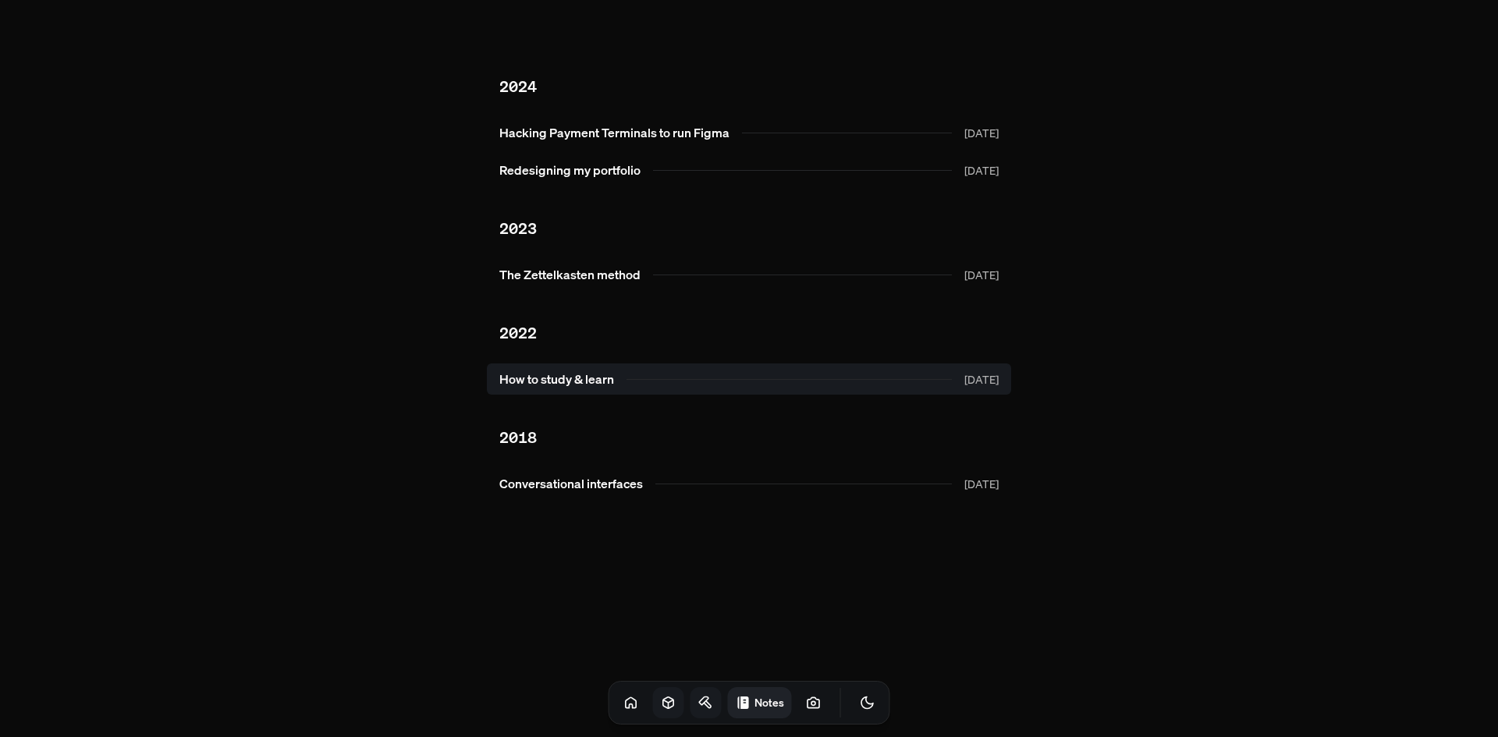
click at [520, 364] on link "How to study & learn [DATE]" at bounding box center [749, 379] width 524 height 31
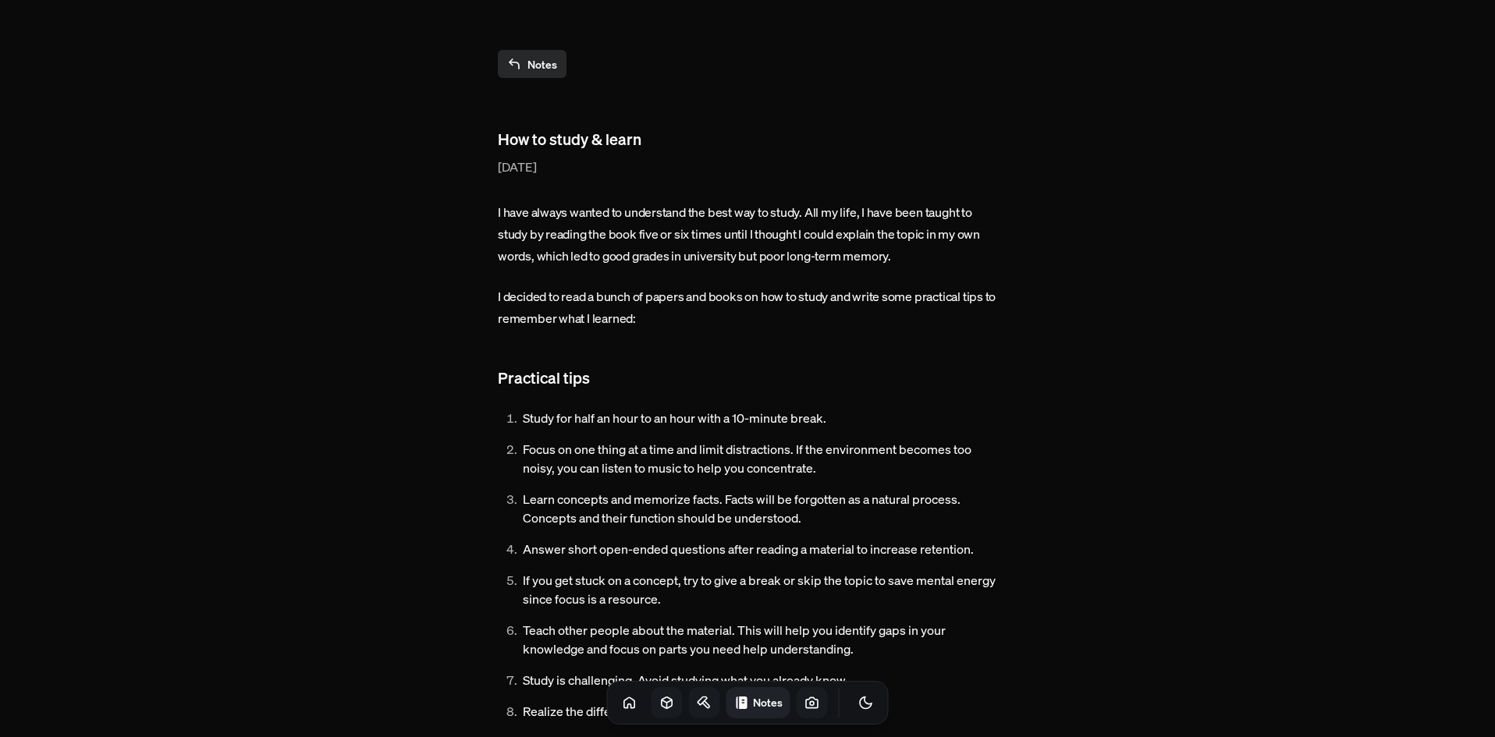
drag, startPoint x: 808, startPoint y: 693, endPoint x: 797, endPoint y: 705, distance: 16.6
click at [801, 701] on div "Notes" at bounding box center [748, 703] width 282 height 44
click at [804, 705] on icon at bounding box center [812, 703] width 16 height 16
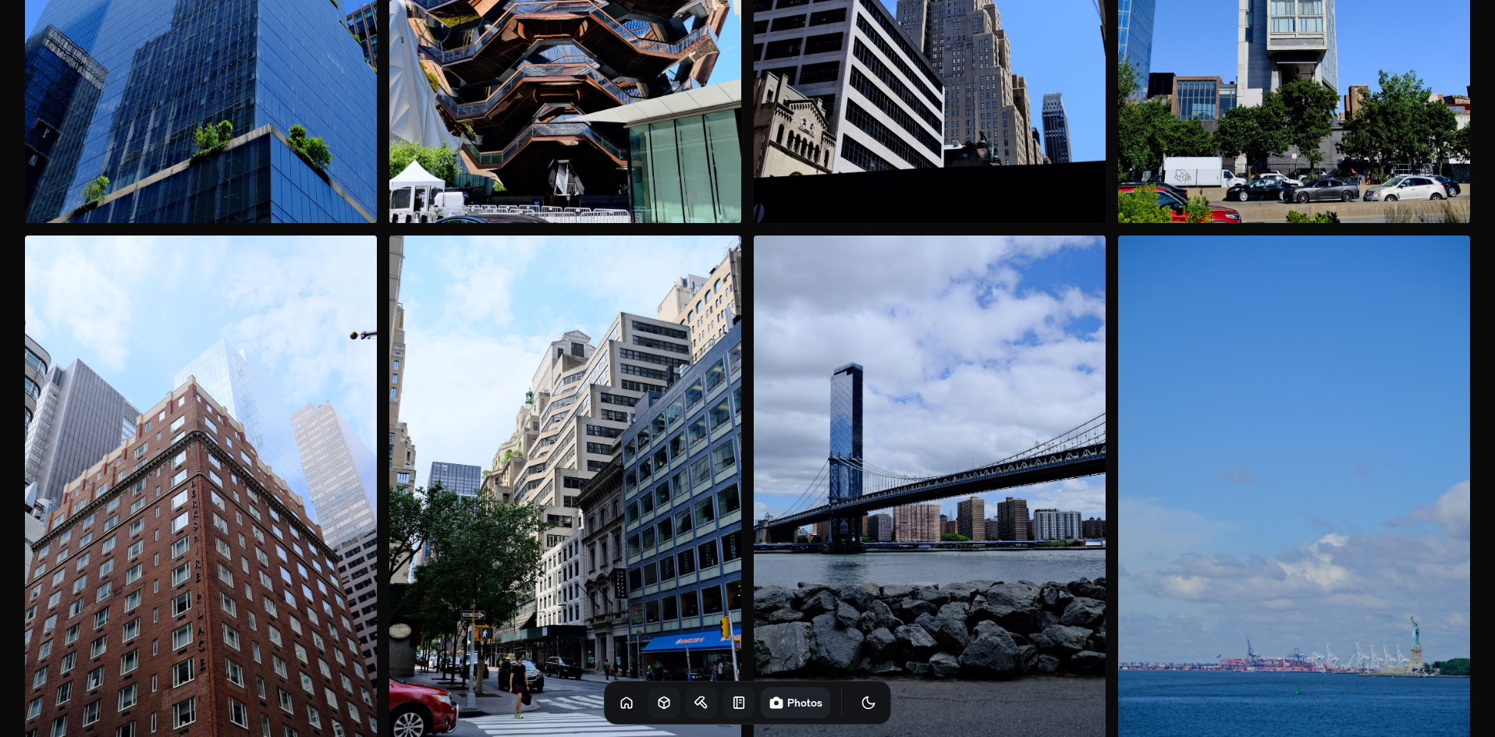
scroll to position [936, 0]
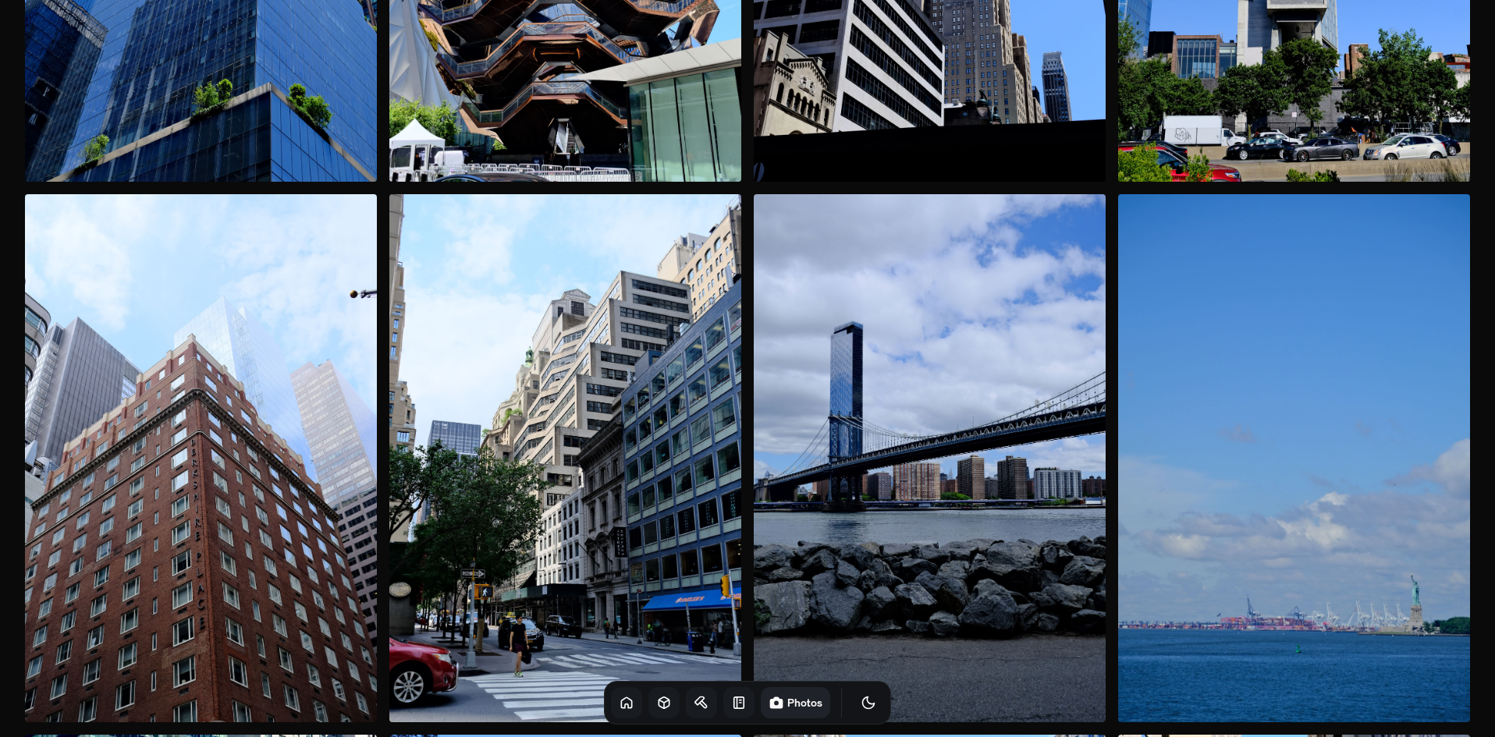
click at [619, 709] on icon at bounding box center [627, 703] width 16 height 16
